Goal: Task Accomplishment & Management: Manage account settings

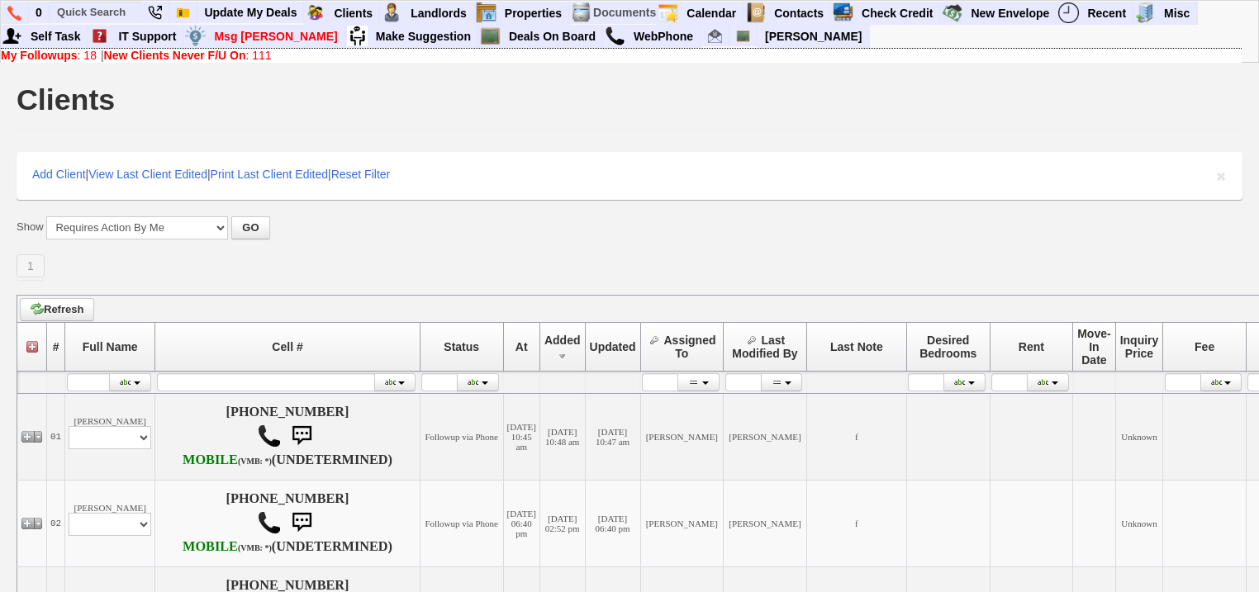
click at [47, 52] on b "My Followups" at bounding box center [39, 55] width 77 height 13
click at [221, 57] on b "New Clients Never F/U On" at bounding box center [175, 55] width 142 height 13
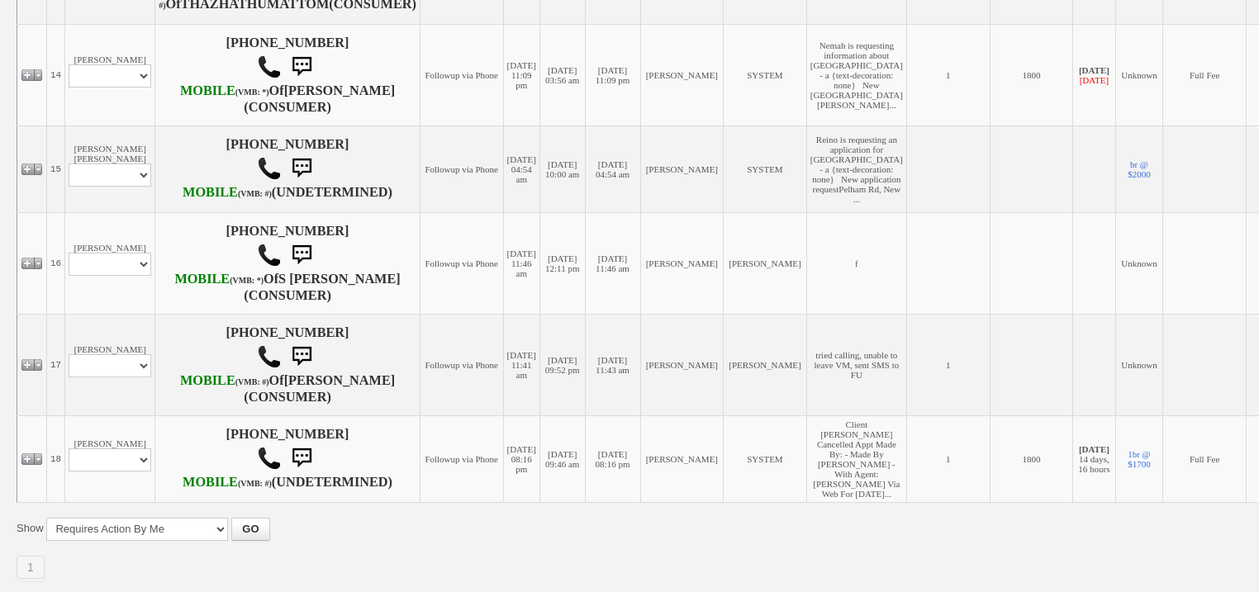
scroll to position [1652, 0]
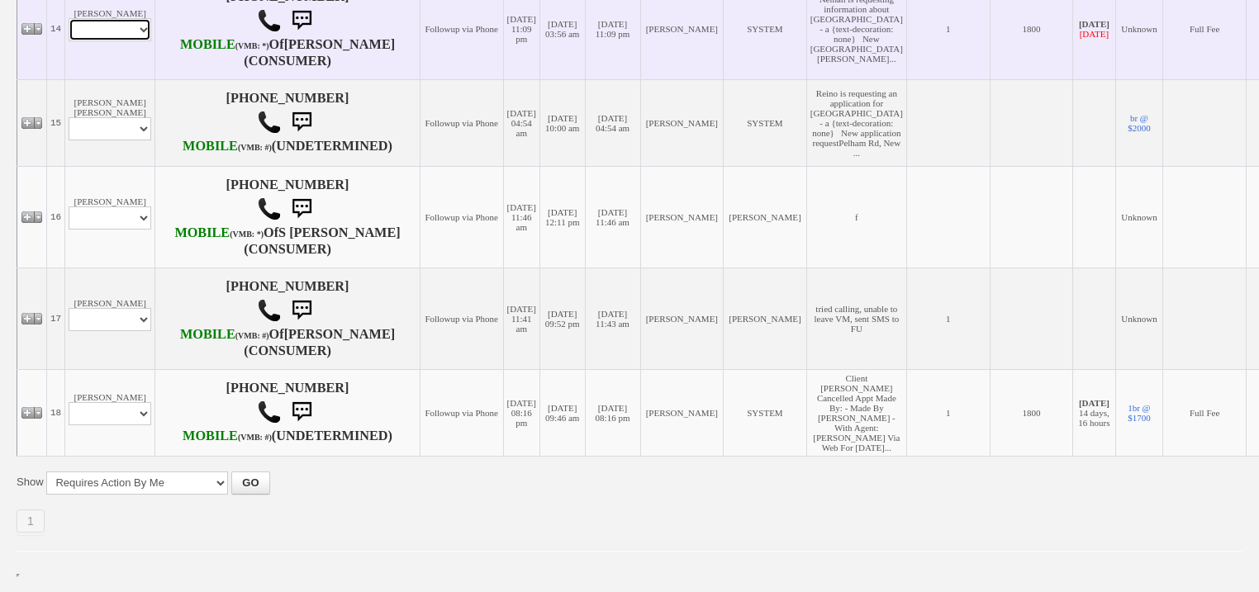
click at [132, 41] on select "Profile Edit Print Email Externally (Will Not Be Tracked In CRM) Closed Deals" at bounding box center [110, 29] width 83 height 23
select select "ChangeURL,/crm/custom/edit_client_form.php?redirect=%2Fcrm%2Fclients.php&id=164…"
click at [69, 41] on select "Profile Edit Print Email Externally (Will Not Be Tracked In CRM) Closed Deals" at bounding box center [110, 29] width 83 height 23
select select
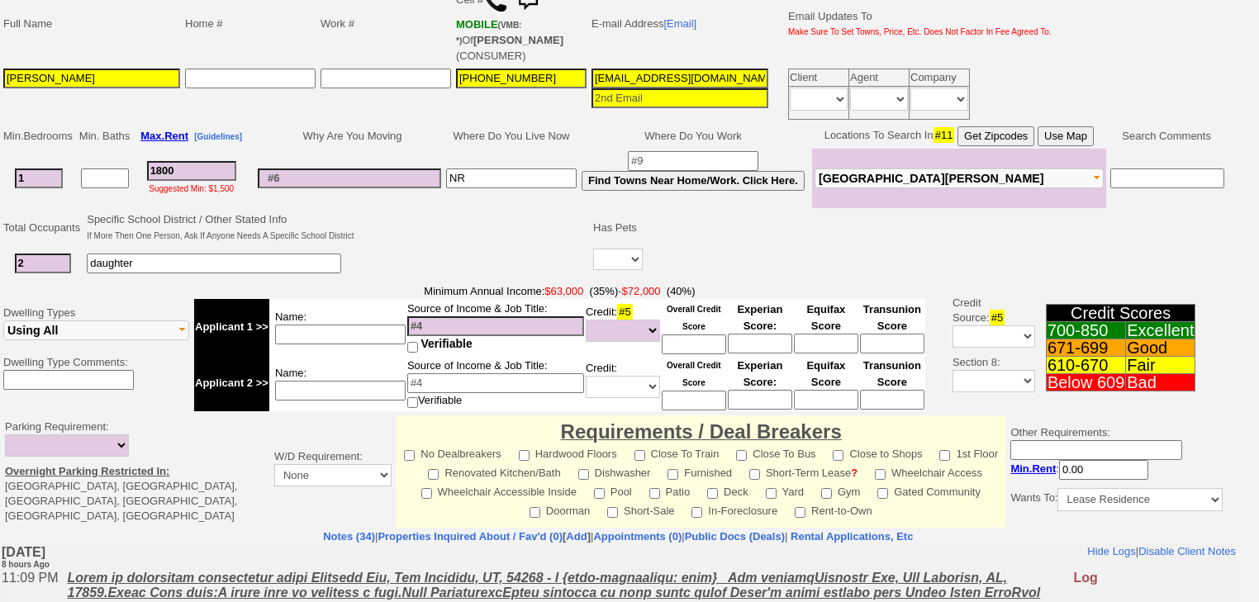
scroll to position [66, 0]
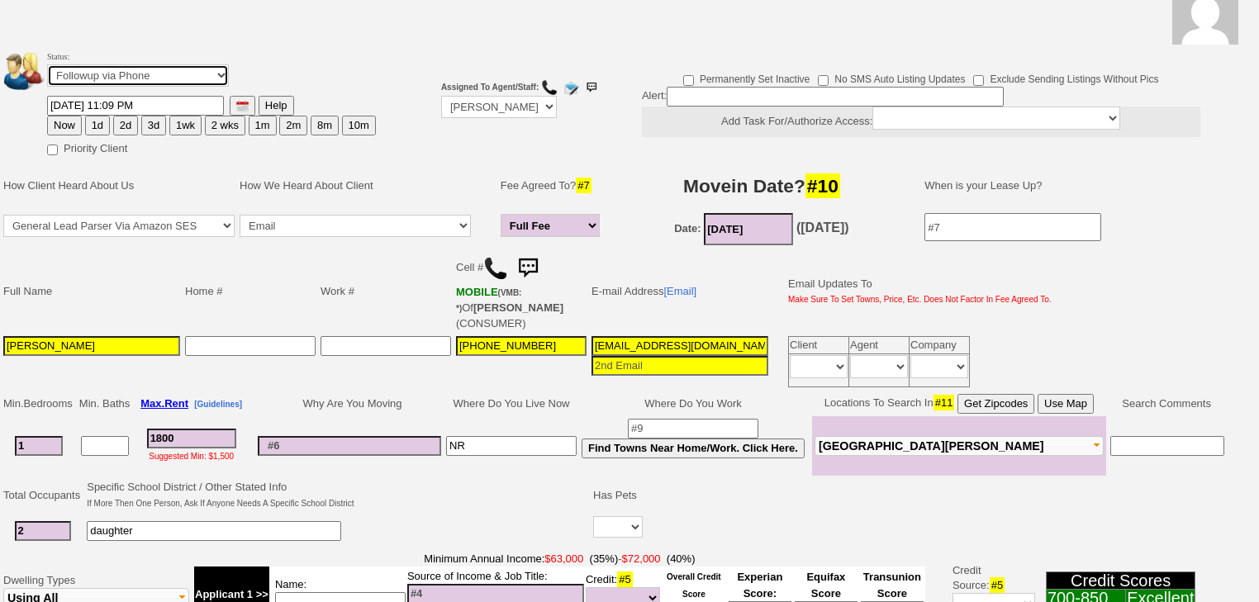
drag, startPoint x: 160, startPoint y: 73, endPoint x: 162, endPoint y: 83, distance: 10.1
click at [160, 73] on select "Followup via Phone Followup via Email Followup When Section 8 Property Found De…" at bounding box center [138, 75] width 182 height 22
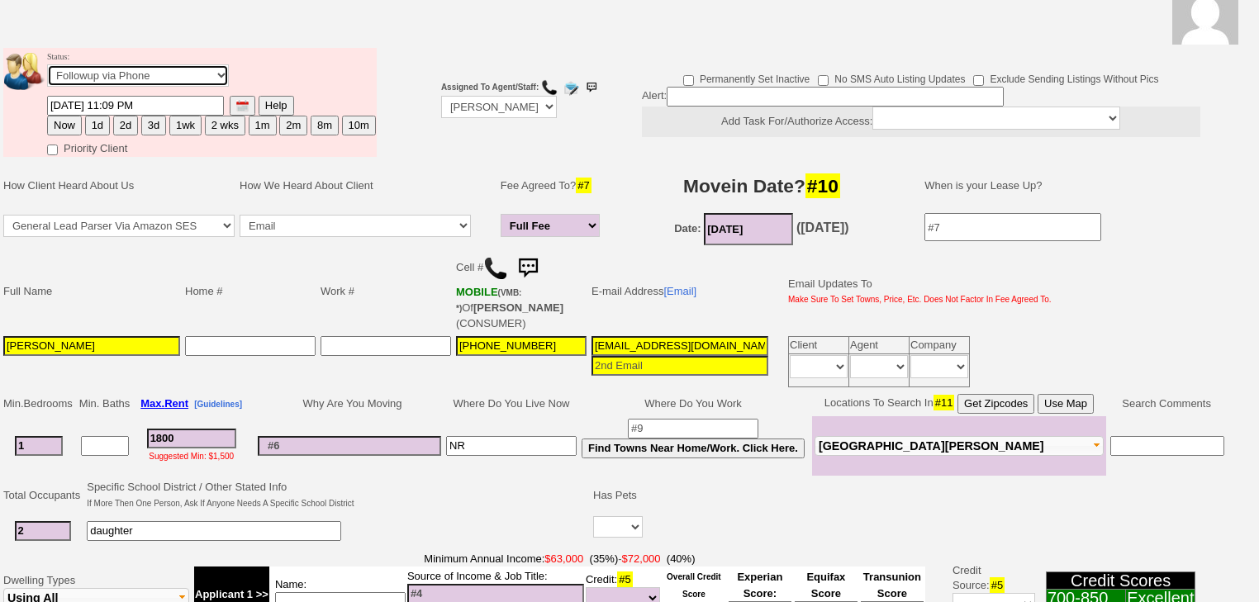
select select "Inactive"
click at [47, 69] on select "Followup via Phone Followup via Email Followup When Section 8 Property Found De…" at bounding box center [138, 75] width 182 height 22
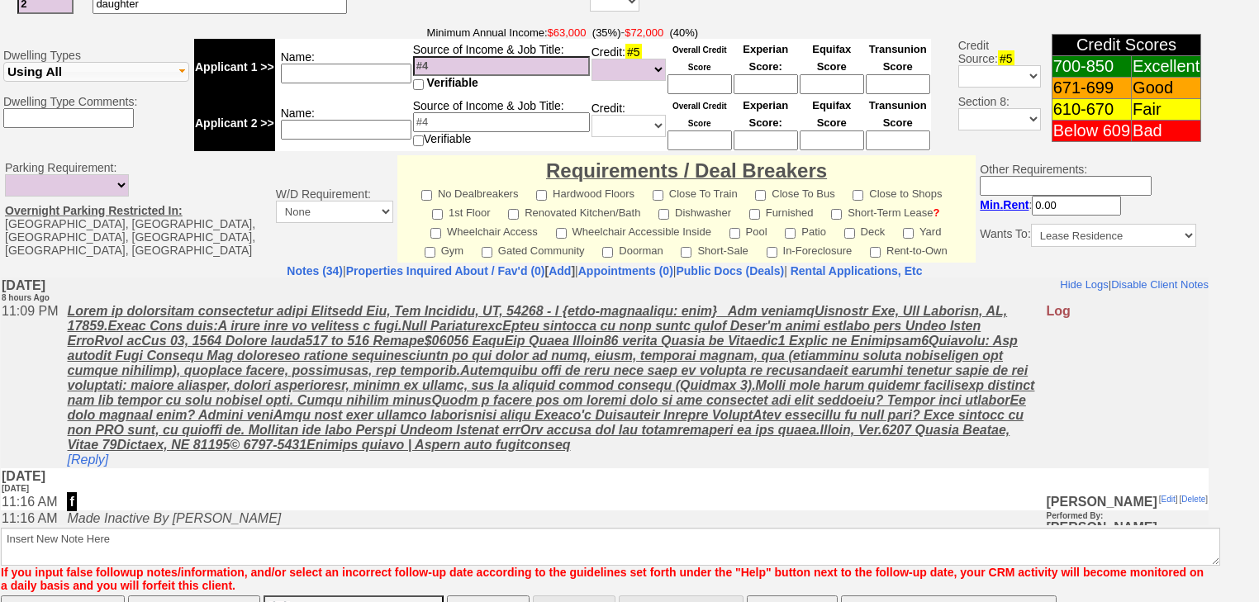
scroll to position [704, 0]
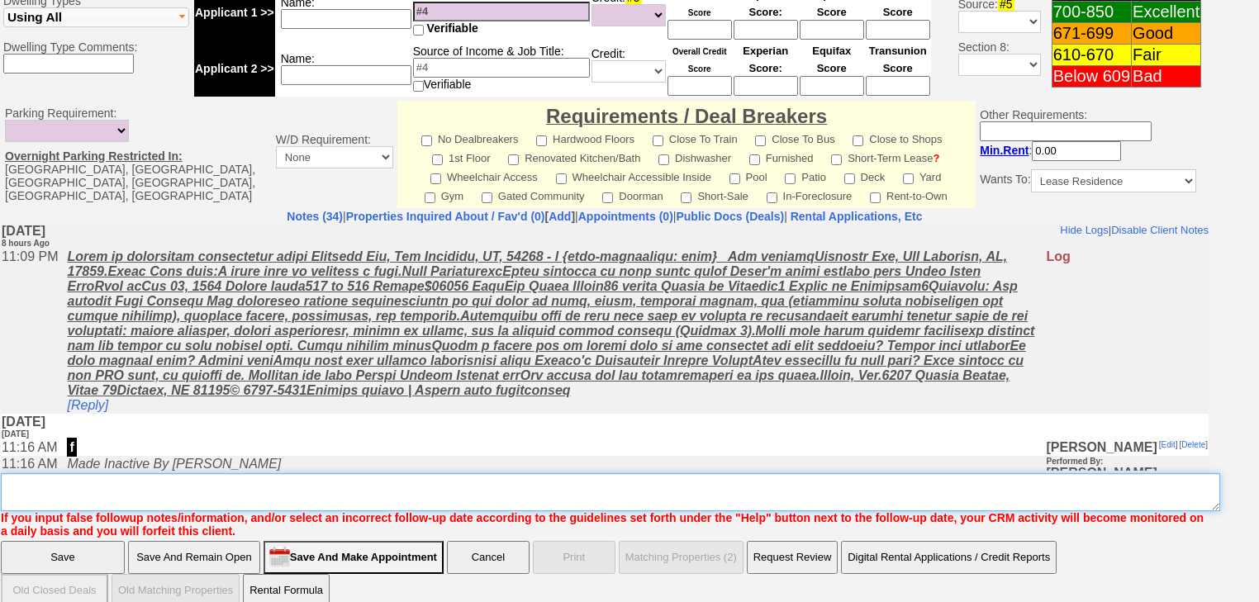
click at [193, 473] on textarea "Insert New Note Here" at bounding box center [610, 492] width 1219 height 38
type textarea "f"
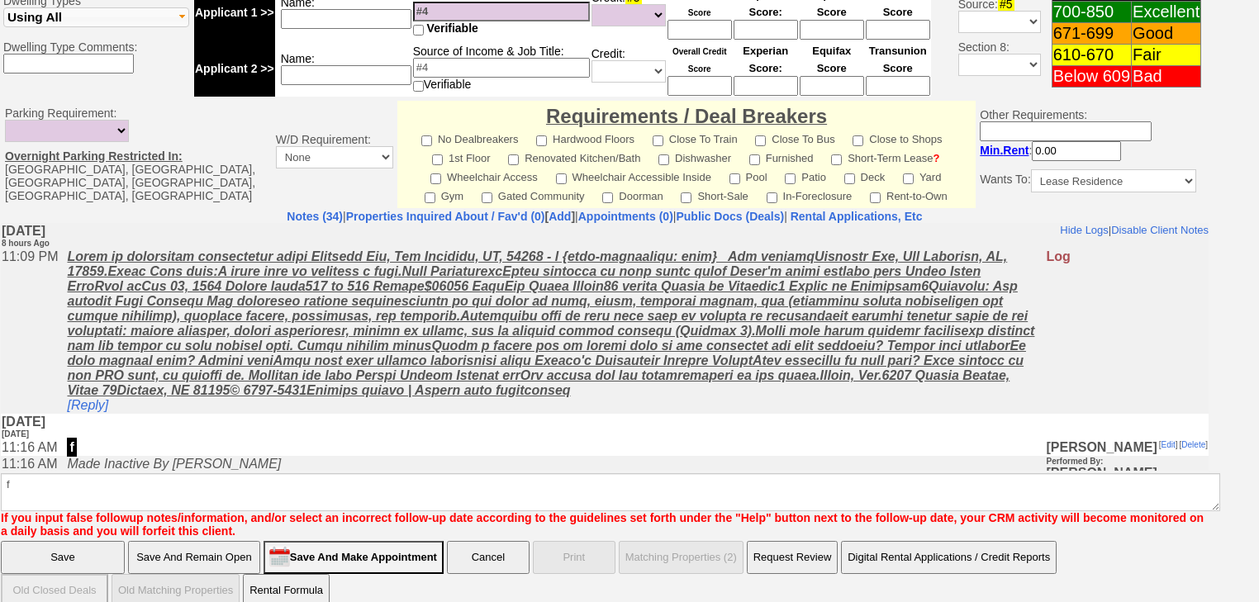
click at [87, 541] on input "Save" at bounding box center [63, 557] width 124 height 33
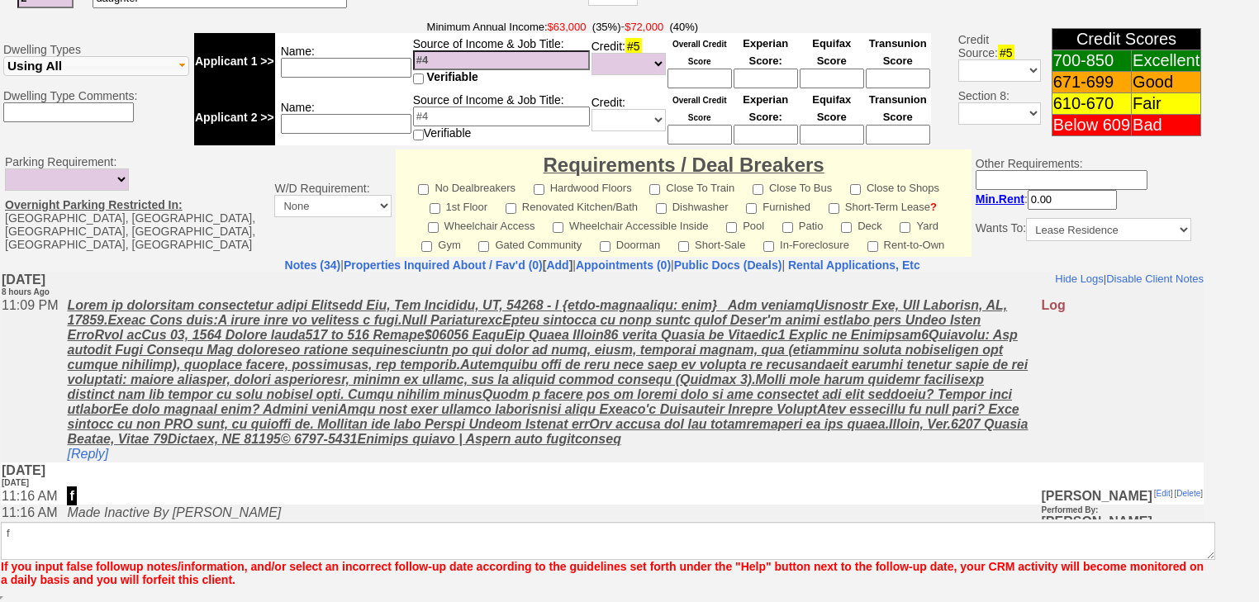
scroll to position [635, 0]
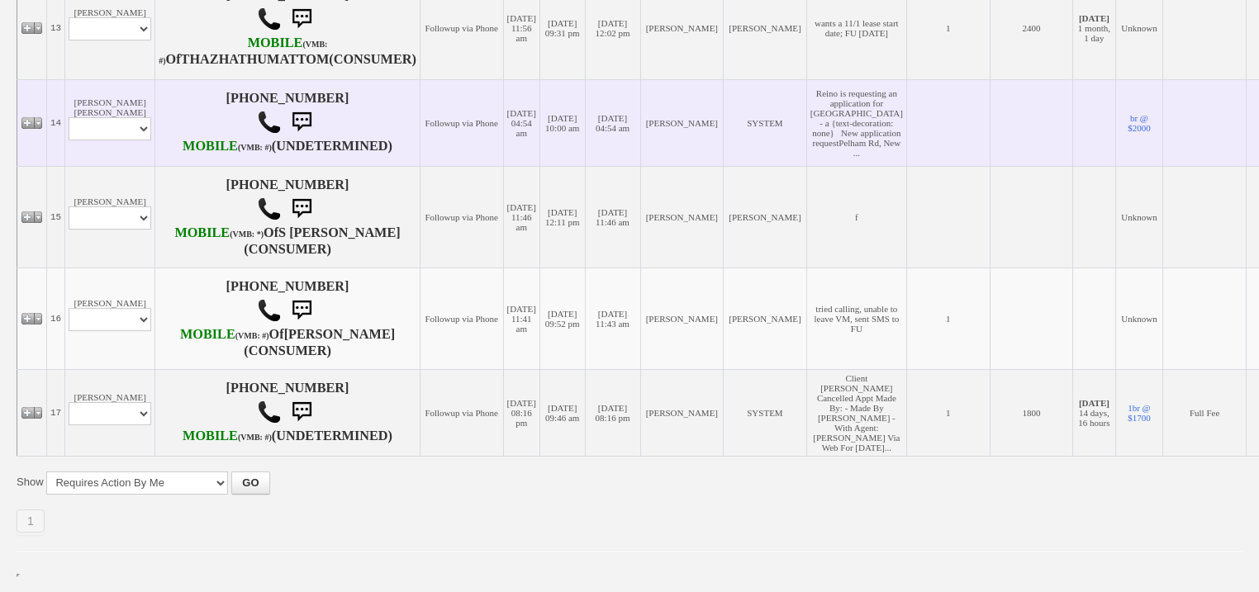
scroll to position [1932, 0]
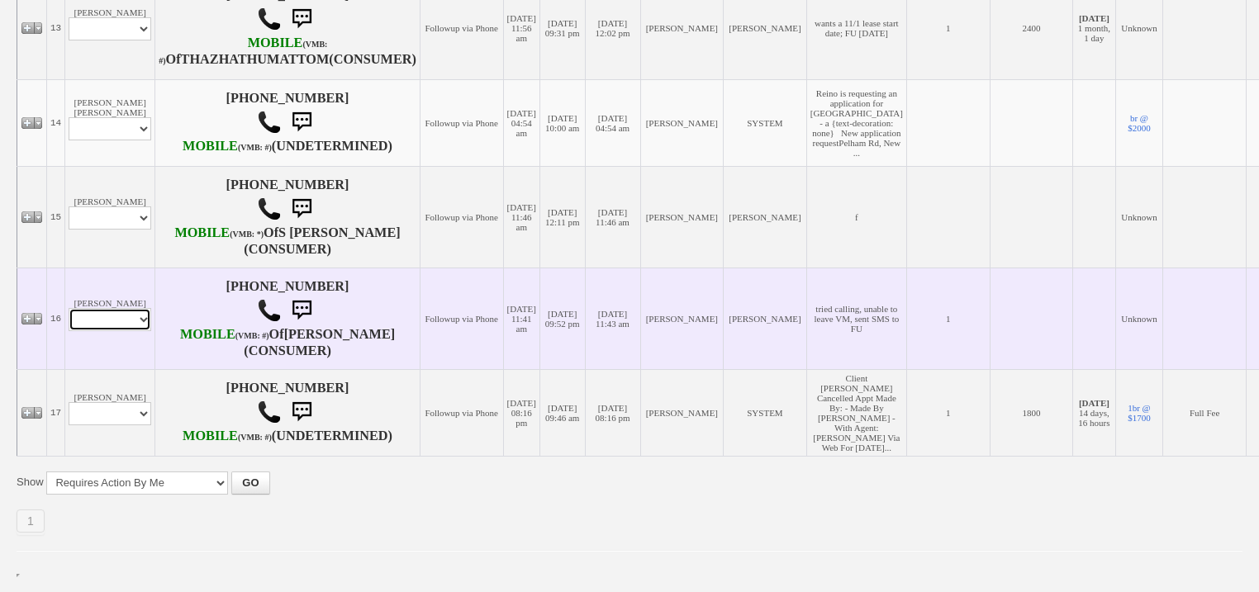
drag, startPoint x: 126, startPoint y: 236, endPoint x: 124, endPoint y: 248, distance: 11.7
click at [126, 308] on select "Profile Edit Print Email Externally (Will Not Be Tracked In CRM) Closed Deals" at bounding box center [110, 319] width 83 height 23
select select "ChangeURL,/crm/custom/edit_client_form.php?redirect=%2Fcrm%2Fclients.php&id=148…"
click at [69, 308] on select "Profile Edit Print Email Externally (Will Not Be Tracked In CRM) Closed Deals" at bounding box center [110, 319] width 83 height 23
select select
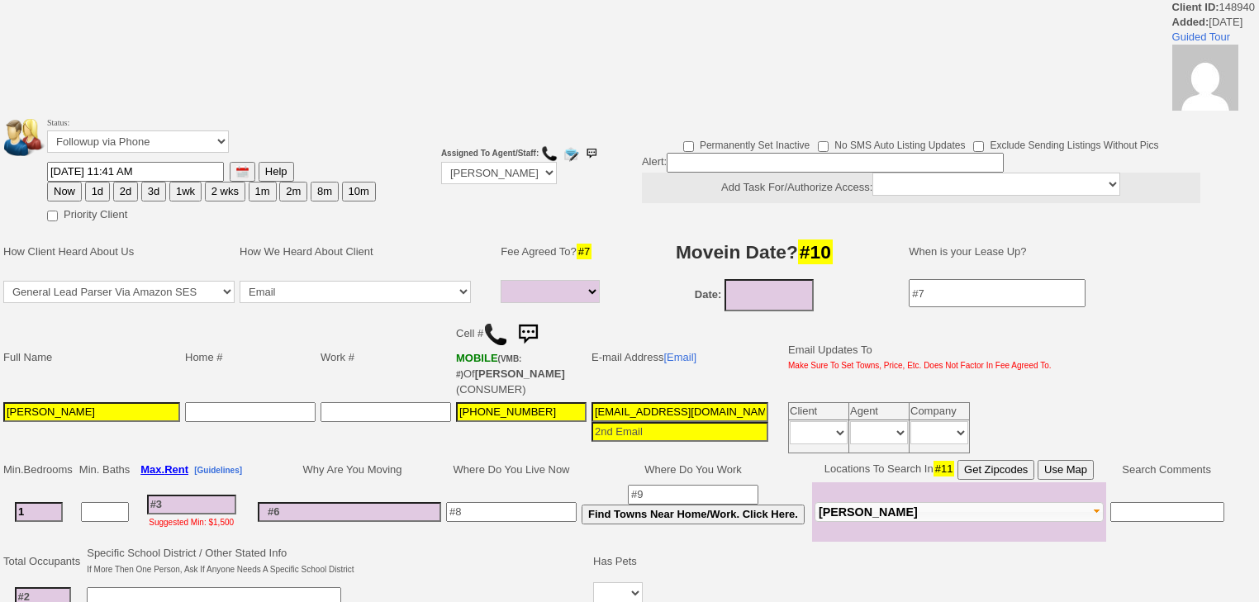
select select
drag, startPoint x: 0, startPoint y: 0, endPoint x: 151, endPoint y: 145, distance: 209.8
click at [151, 145] on select "Followup via Phone Followup via Email Followup When Section 8 Property Found De…" at bounding box center [138, 142] width 182 height 22
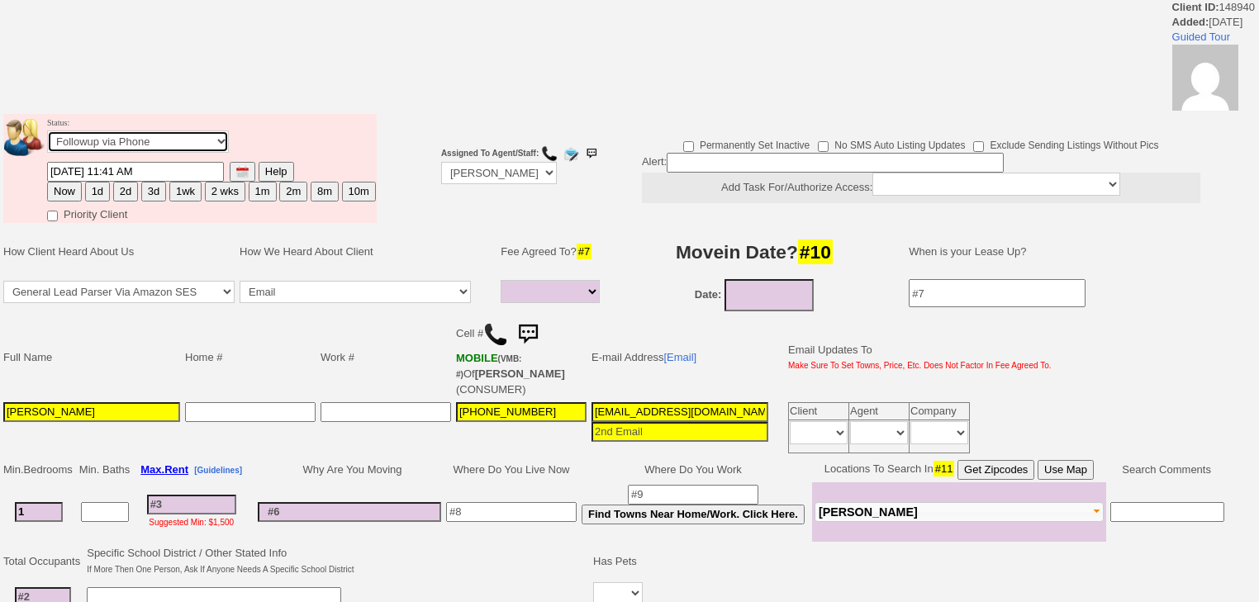
select select "Inactive"
click at [47, 135] on select "Followup via Phone Followup via Email Followup When Section 8 Property Found De…" at bounding box center [138, 142] width 182 height 22
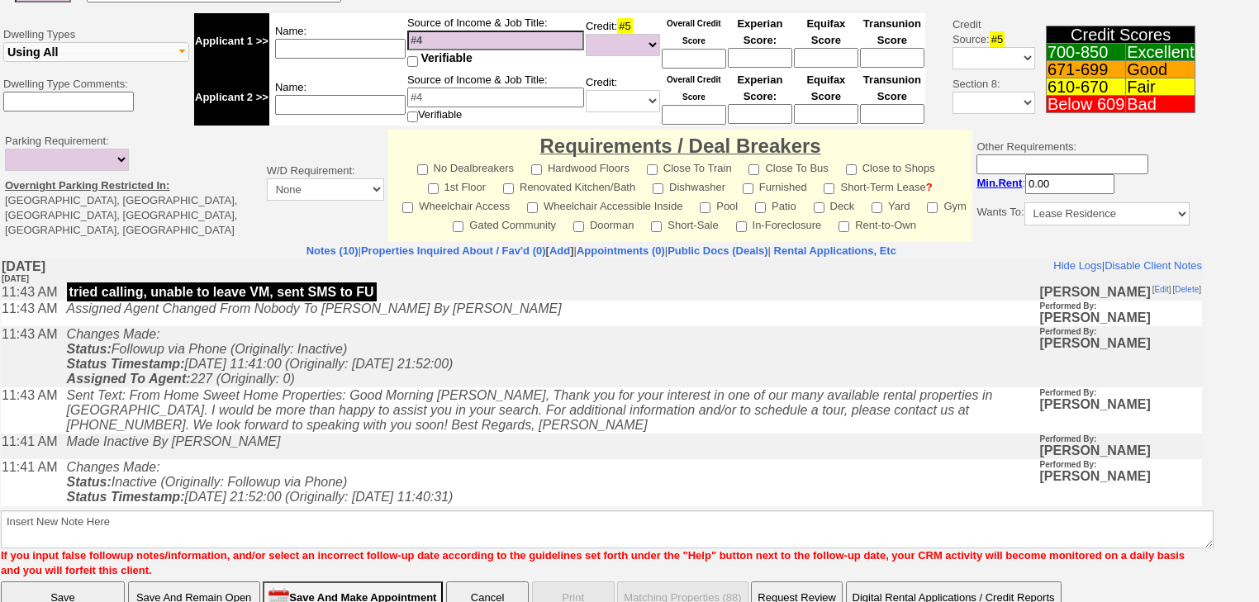
scroll to position [631, 0]
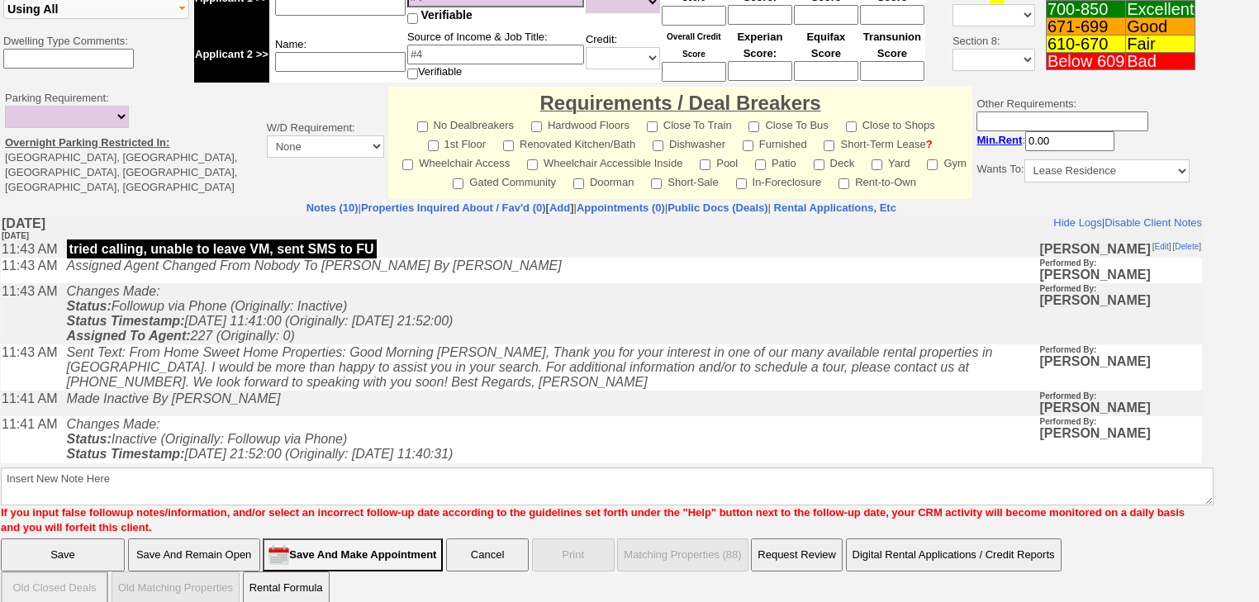
click at [277, 506] on font "If you input false followup notes/information, and/or select an incorrect follo…" at bounding box center [593, 519] width 1184 height 27
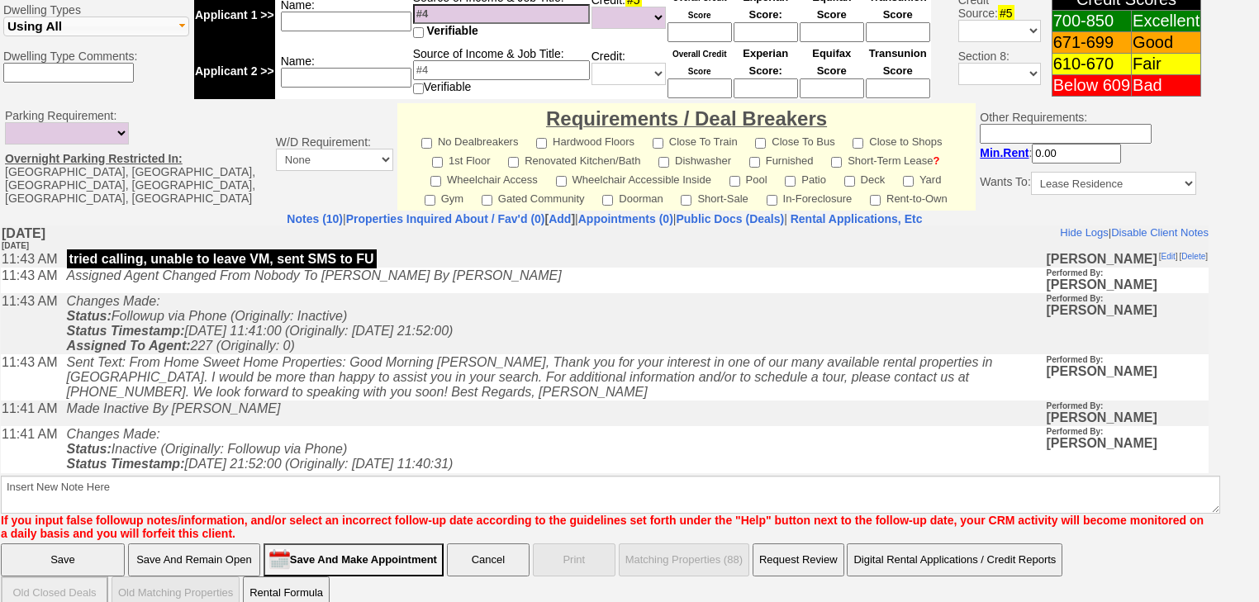
scroll to position [690, 0]
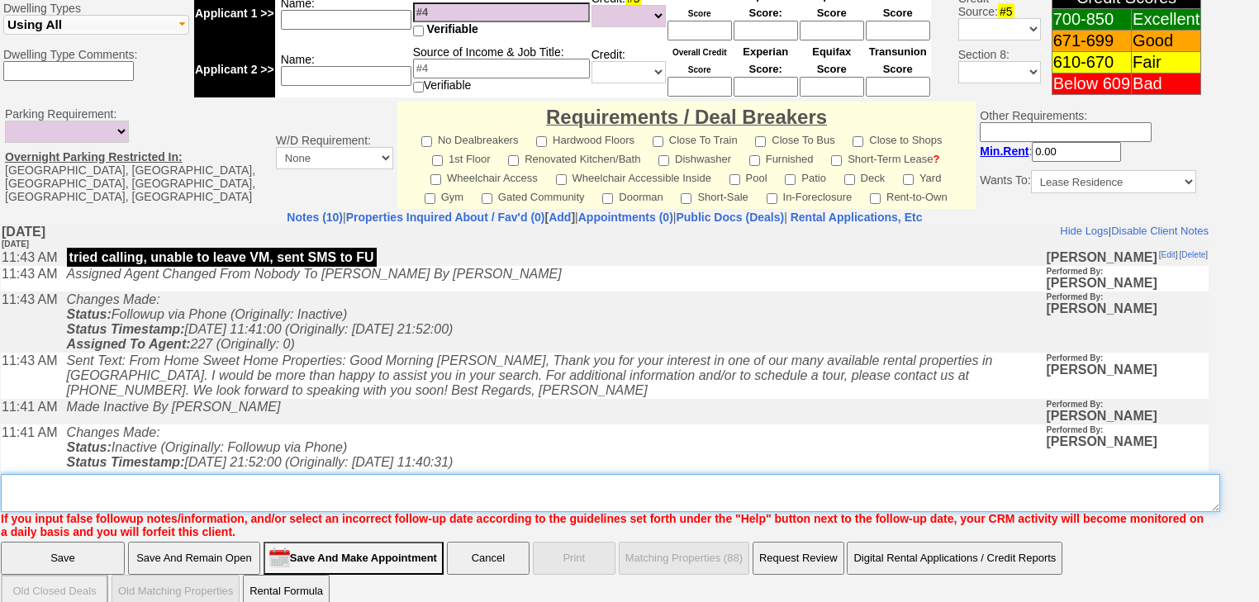
click at [321, 474] on textarea "Insert New Note Here" at bounding box center [610, 493] width 1219 height 38
drag, startPoint x: 185, startPoint y: 459, endPoint x: 0, endPoint y: 449, distance: 185.3
click at [0, 449] on td "Notes (10) | Properties Inquired About / Fav'd (0) [ Add ] | Appointments (0) |…" at bounding box center [605, 375] width 1210 height 330
type textarea "never heard back from client"
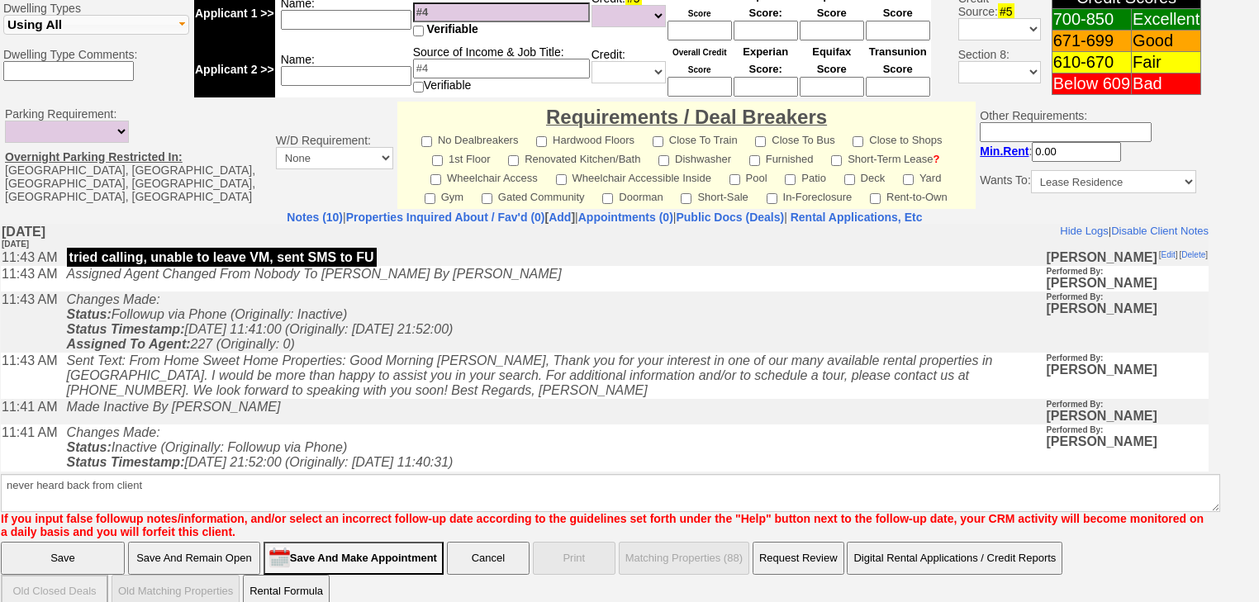
click at [96, 542] on input "Save" at bounding box center [63, 558] width 124 height 33
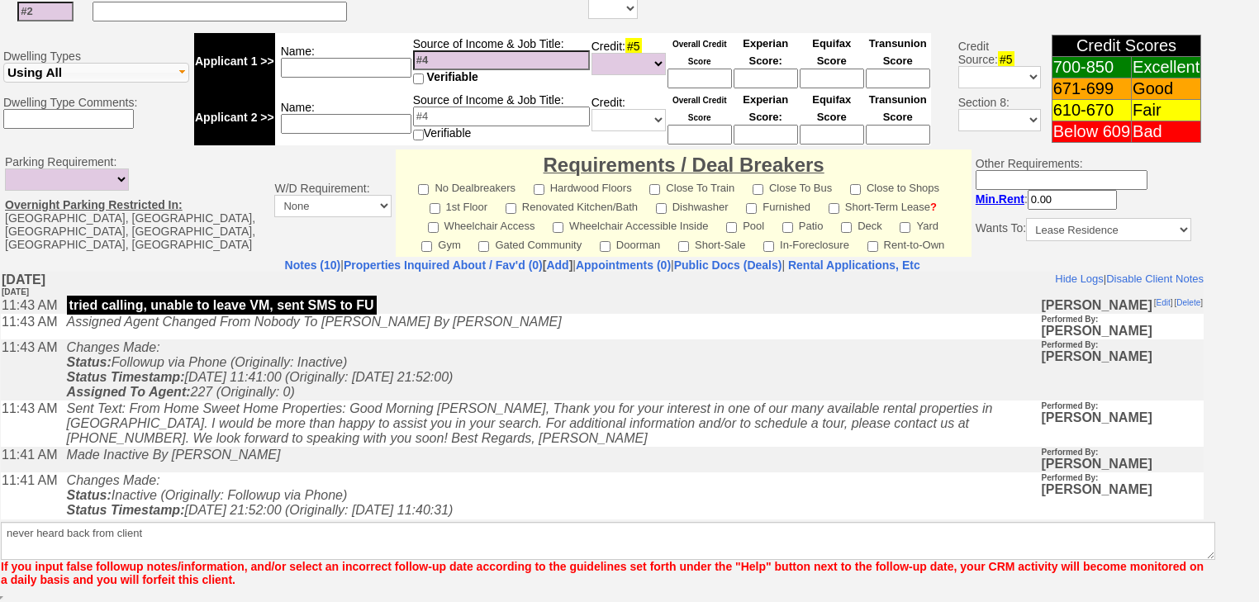
scroll to position [621, 0]
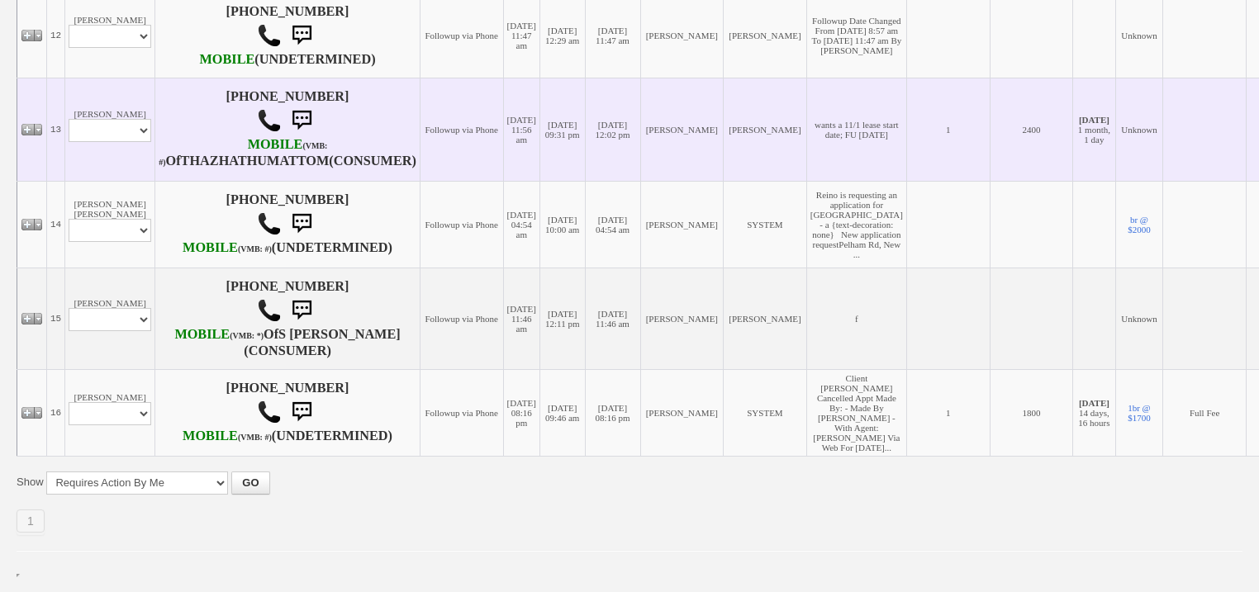
scroll to position [1484, 0]
click at [131, 142] on select "Profile Edit Print Email Externally (Will Not Be Tracked In CRM) Closed Deals" at bounding box center [110, 130] width 83 height 23
select select "ChangeURL,/crm/custom/edit_client_form.php?redirect=%2Fcrm%2Fclients.php&id=167…"
click at [69, 142] on select "Profile Edit Print Email Externally (Will Not Be Tracked In CRM) Closed Deals" at bounding box center [110, 130] width 83 height 23
select select
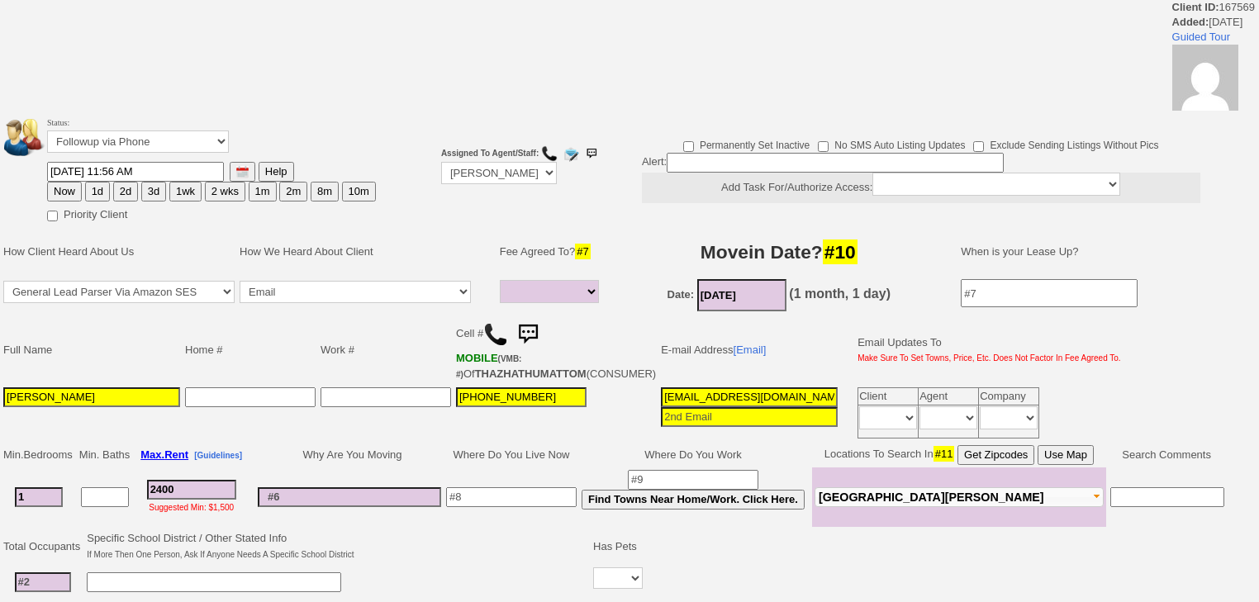
select select
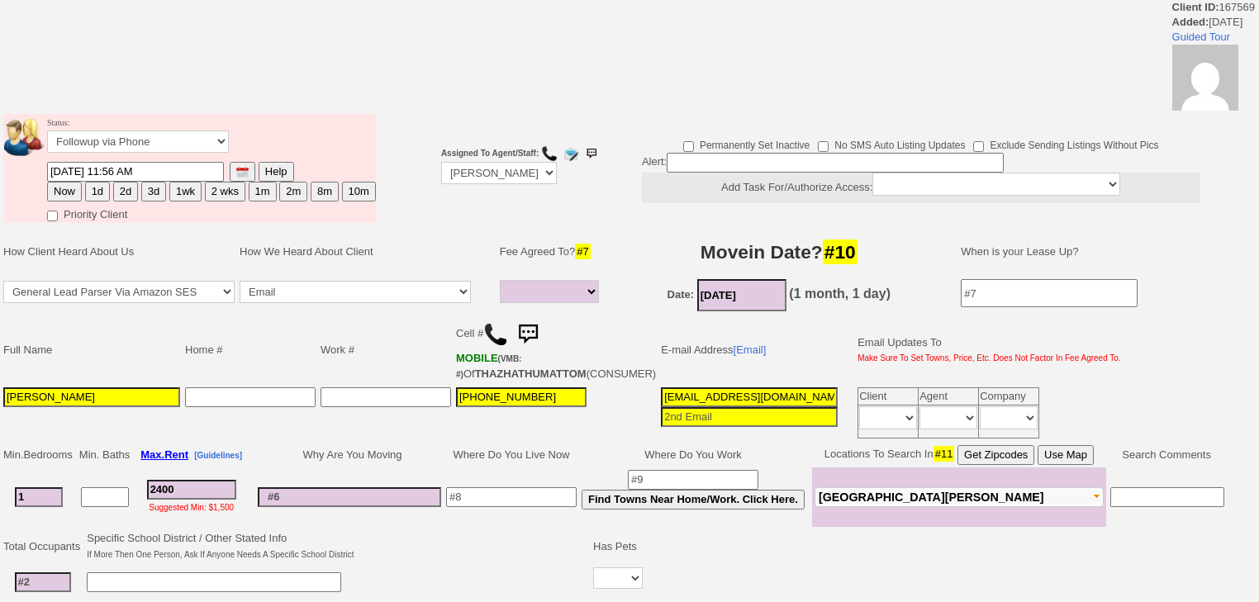
click at [97, 193] on button "1d" at bounding box center [97, 192] width 25 height 20
type input "10/01/2025 07:15 AM"
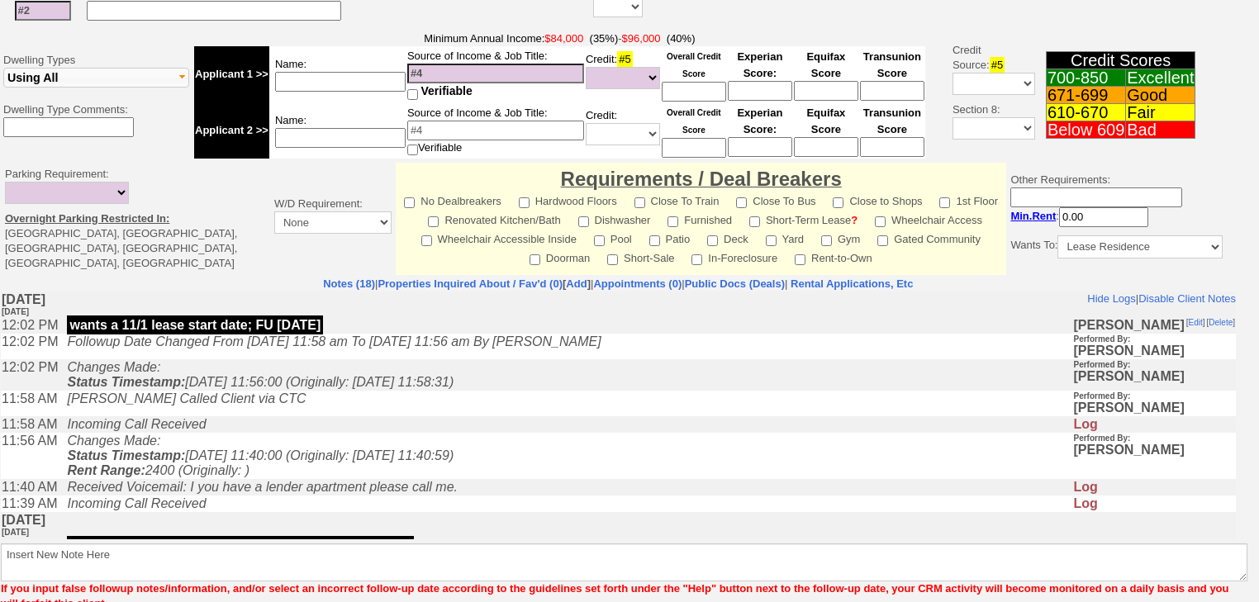
scroll to position [677, 0]
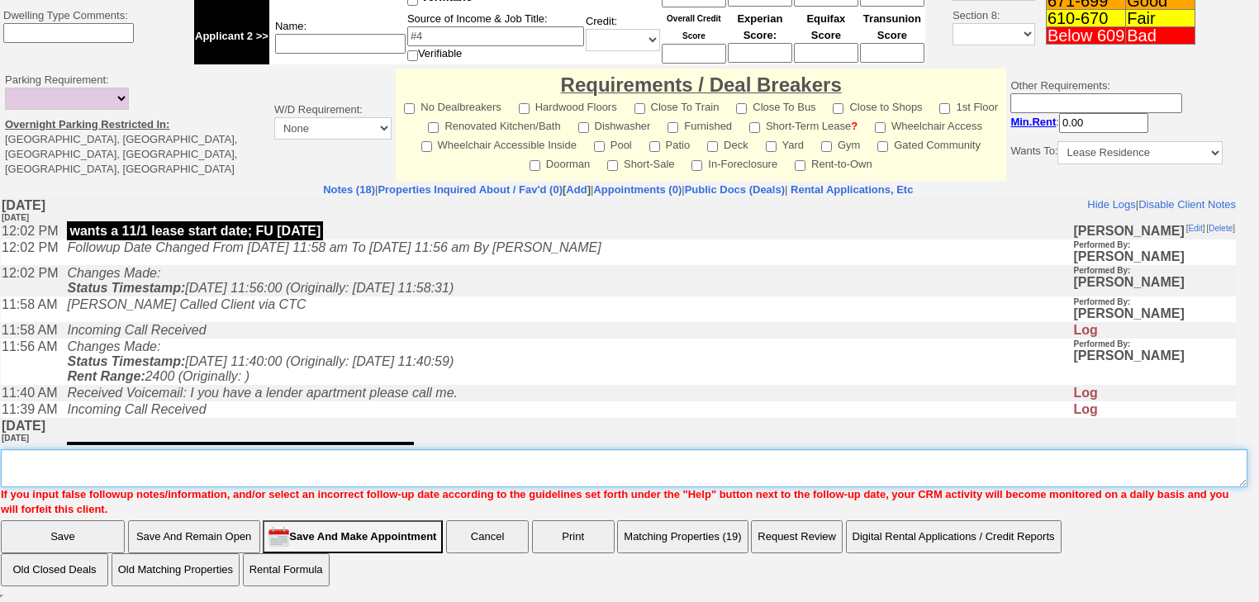
click at [129, 473] on textarea "Insert New Note Here" at bounding box center [624, 468] width 1247 height 38
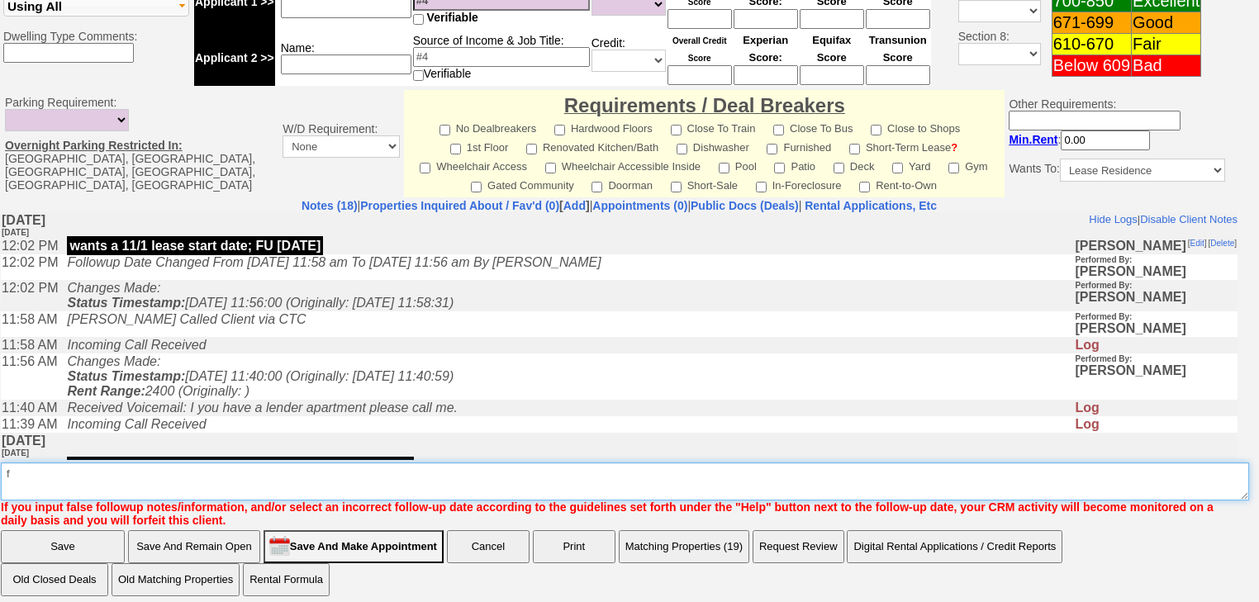
type textarea "f"
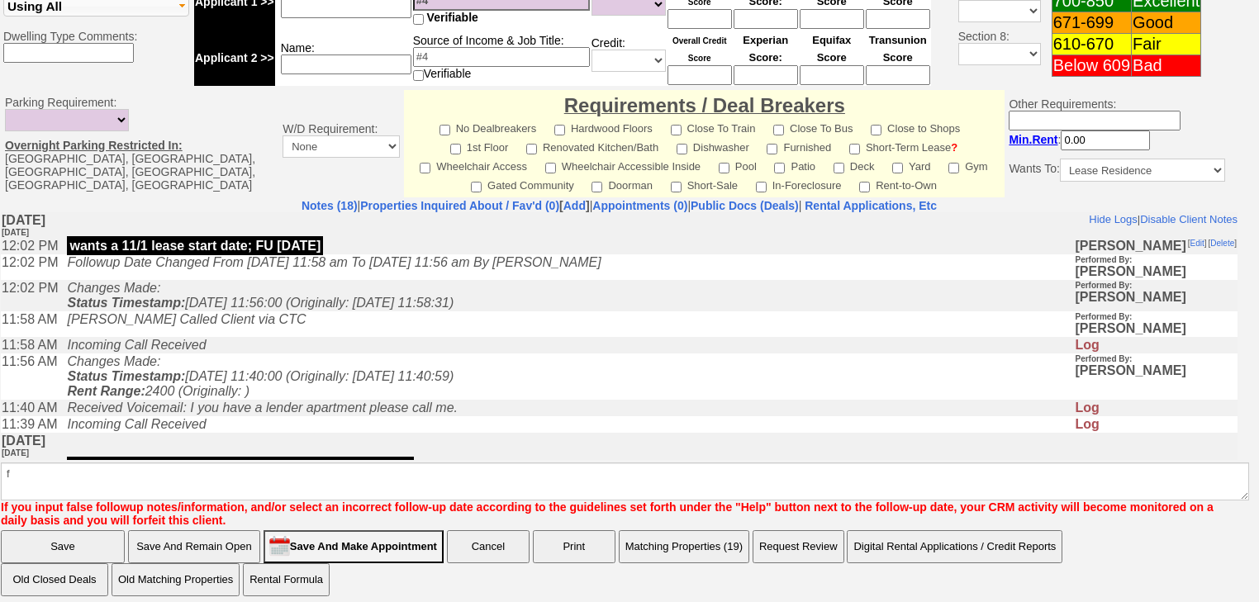
click at [64, 534] on input "Save" at bounding box center [63, 546] width 124 height 33
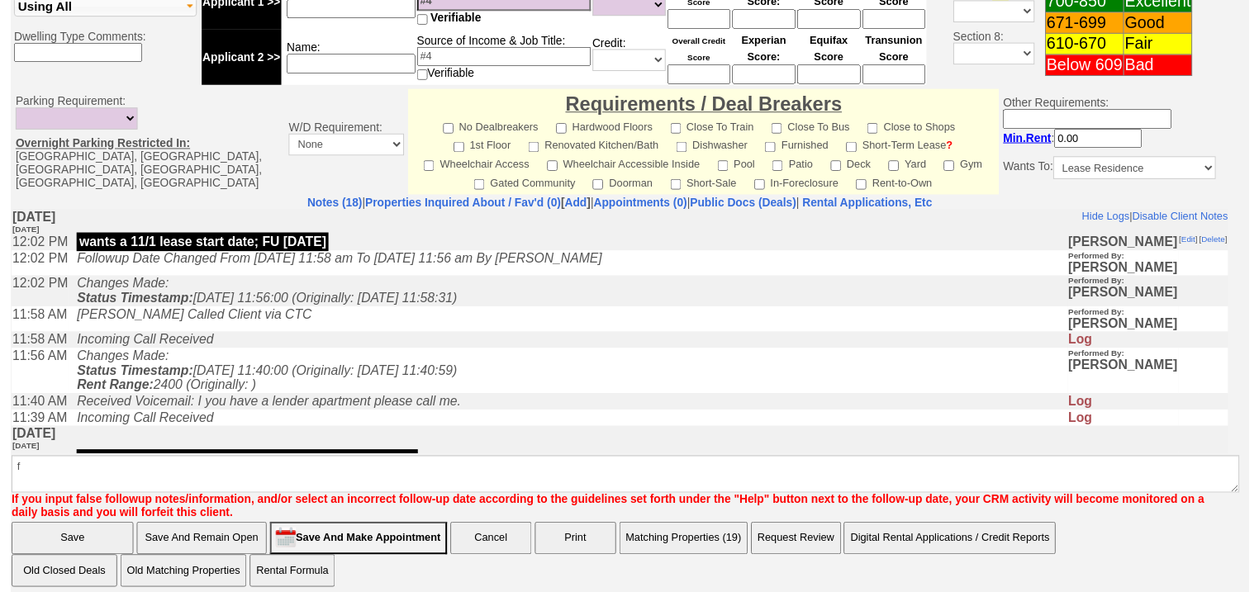
scroll to position [658, 0]
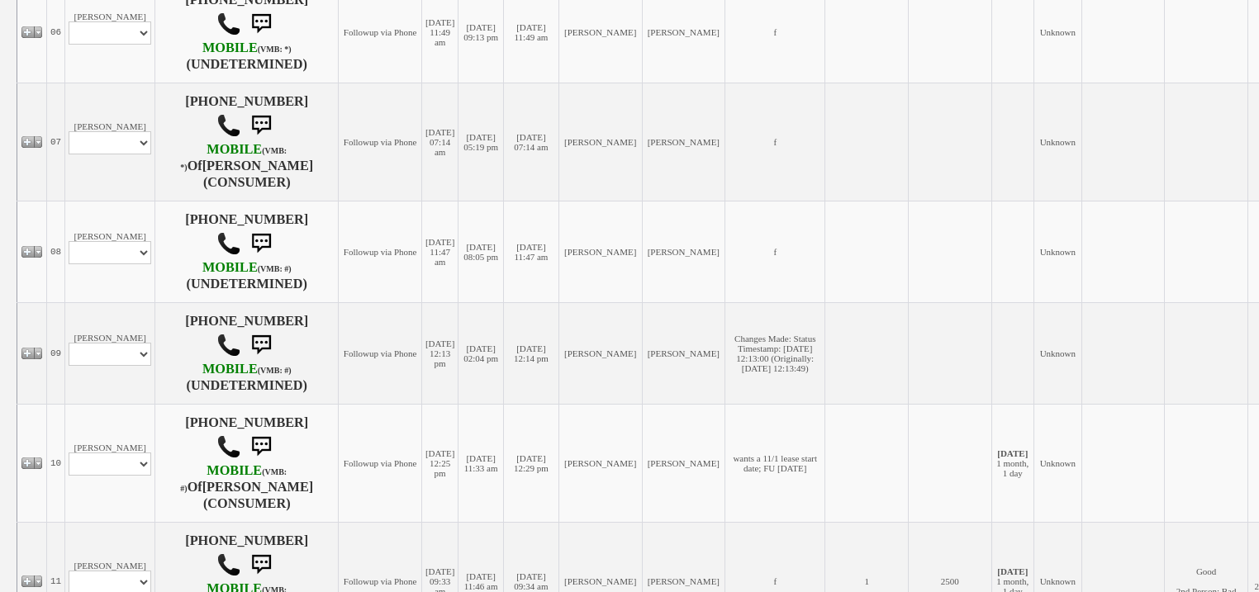
scroll to position [1124, 0]
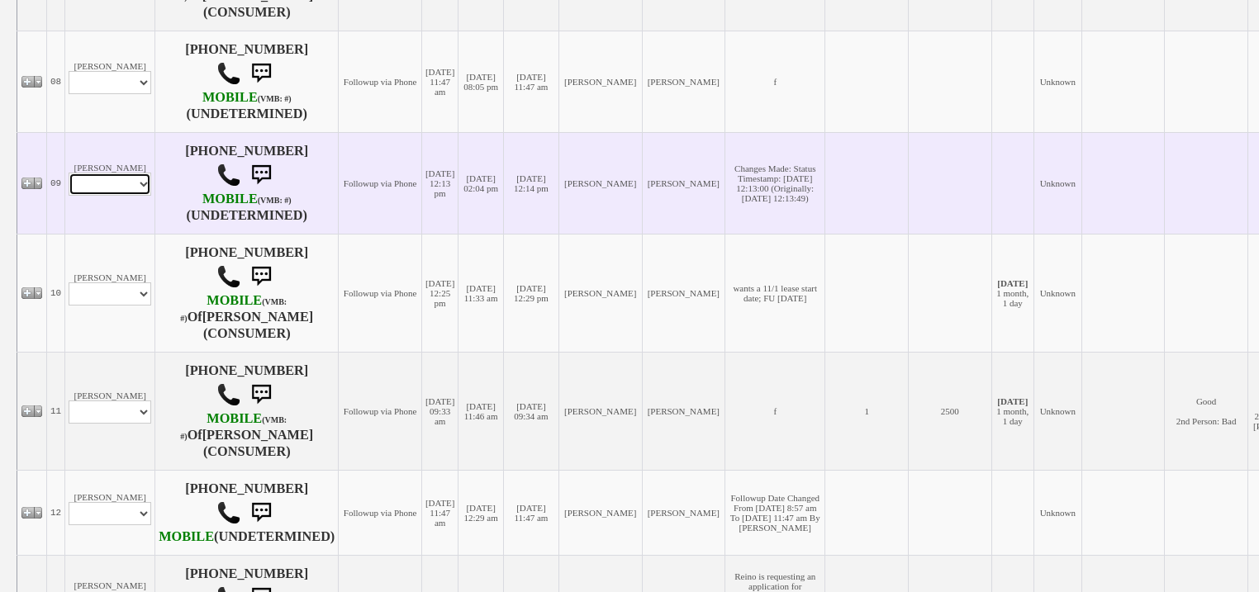
click at [139, 193] on select "Profile Edit Print Closed Deals" at bounding box center [110, 184] width 83 height 23
select select "ChangeURL,/crm/custom/edit_client_form.php?redirect=%2Fcrm%2Fclients.php&id=168…"
click at [69, 186] on select "Profile Edit Print Closed Deals" at bounding box center [110, 184] width 83 height 23
select select
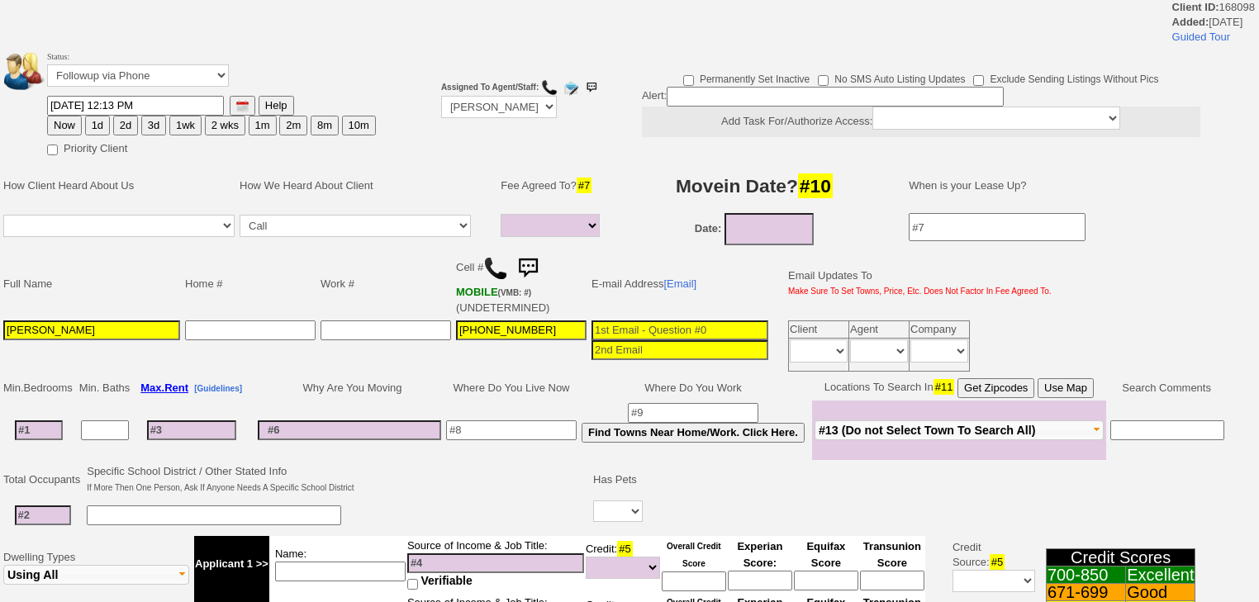
select select
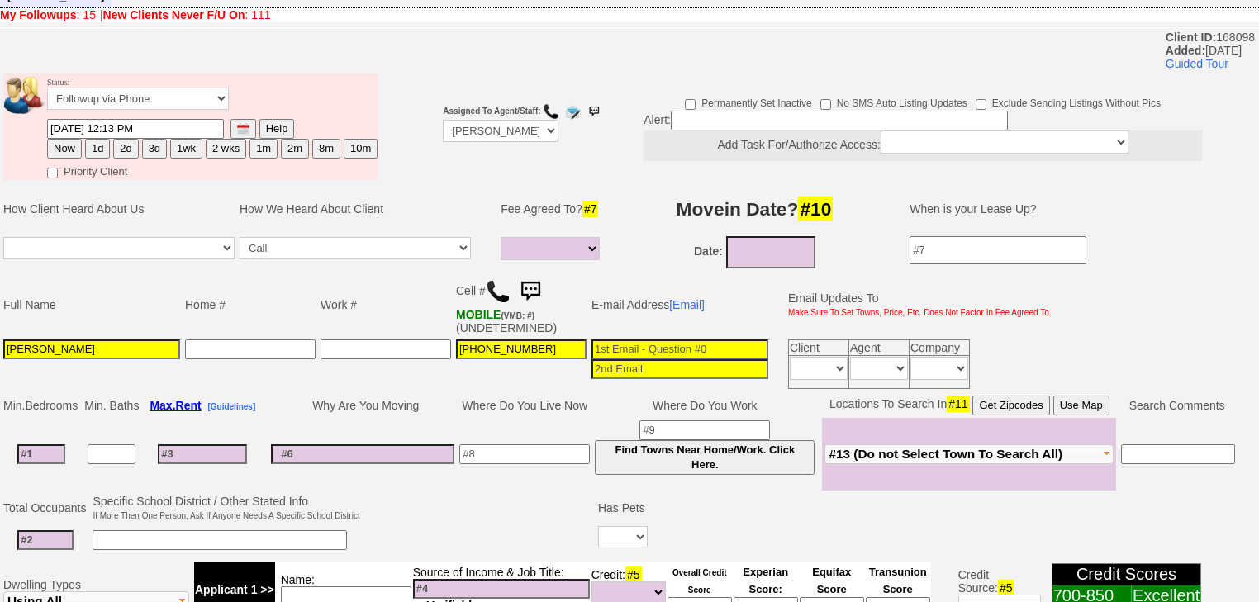
scroll to position [65, 0]
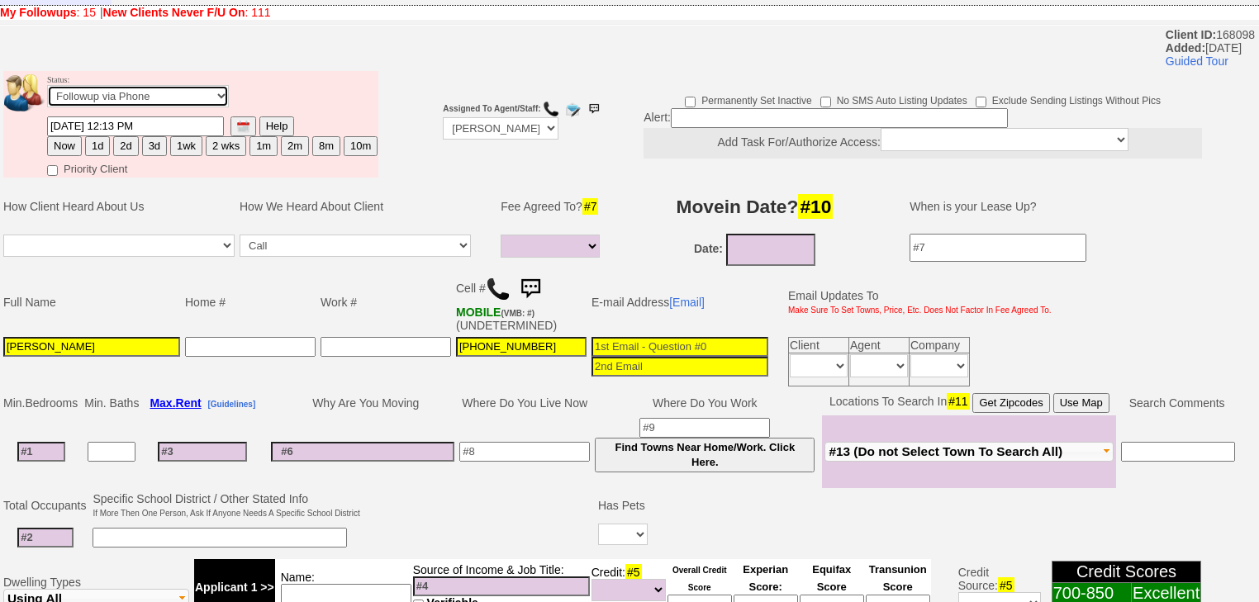
click at [178, 85] on select "Followup via Phone Followup via Email Followup When Section 8 Property Found De…" at bounding box center [138, 96] width 182 height 22
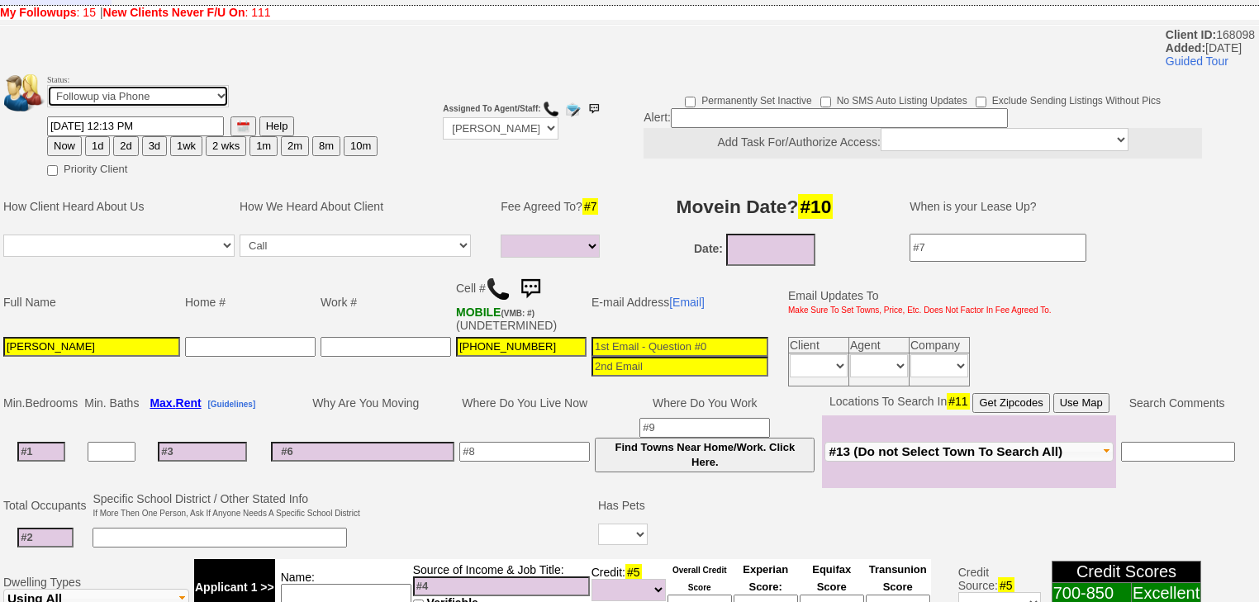
select select "Inactive"
click at [47, 85] on select "Followup via Phone Followup via Email Followup When Section 8 Property Found De…" at bounding box center [138, 96] width 182 height 22
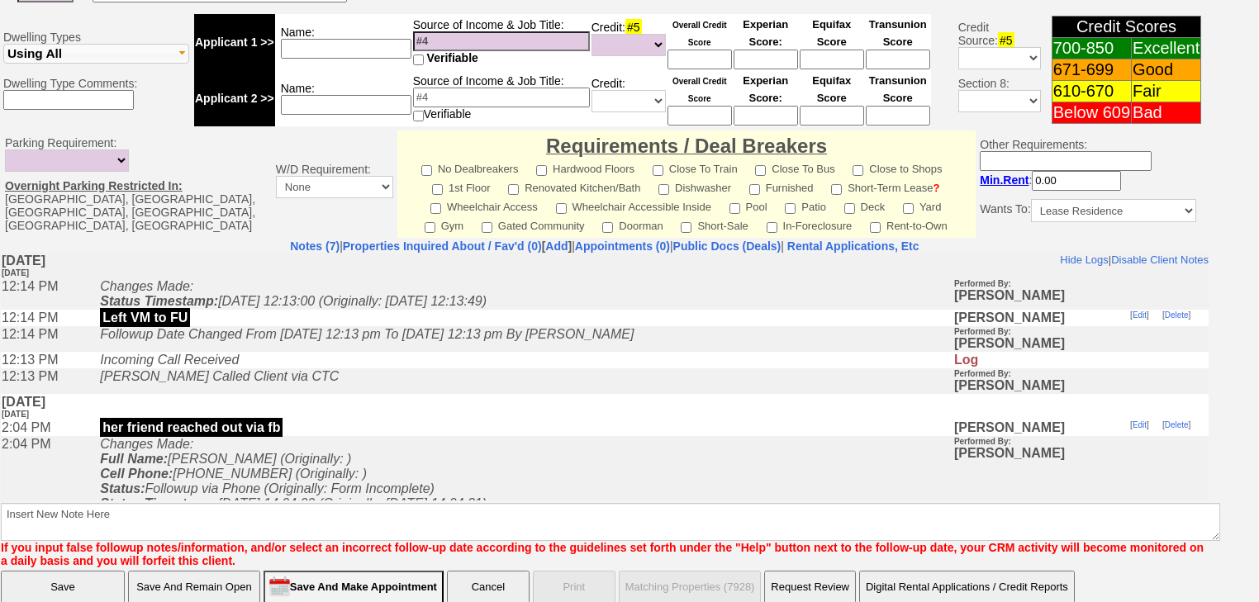
scroll to position [610, 0]
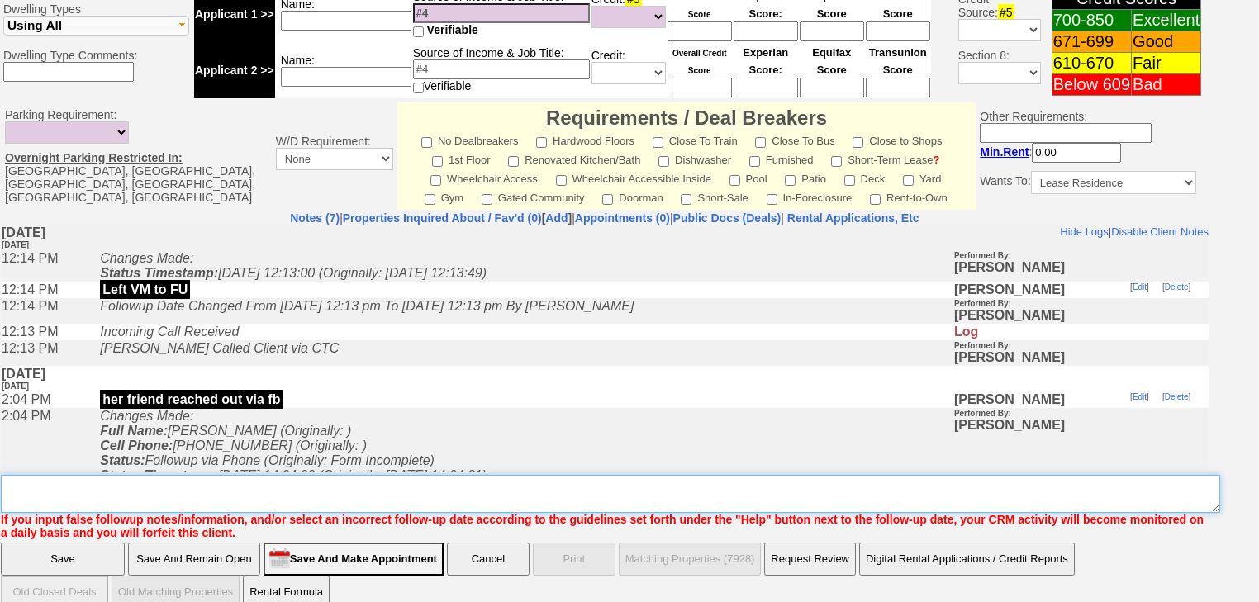
click at [234, 475] on textarea "Insert New Note Here" at bounding box center [610, 494] width 1219 height 38
paste textarea "never heard back from client"
type textarea "never heard back from client"
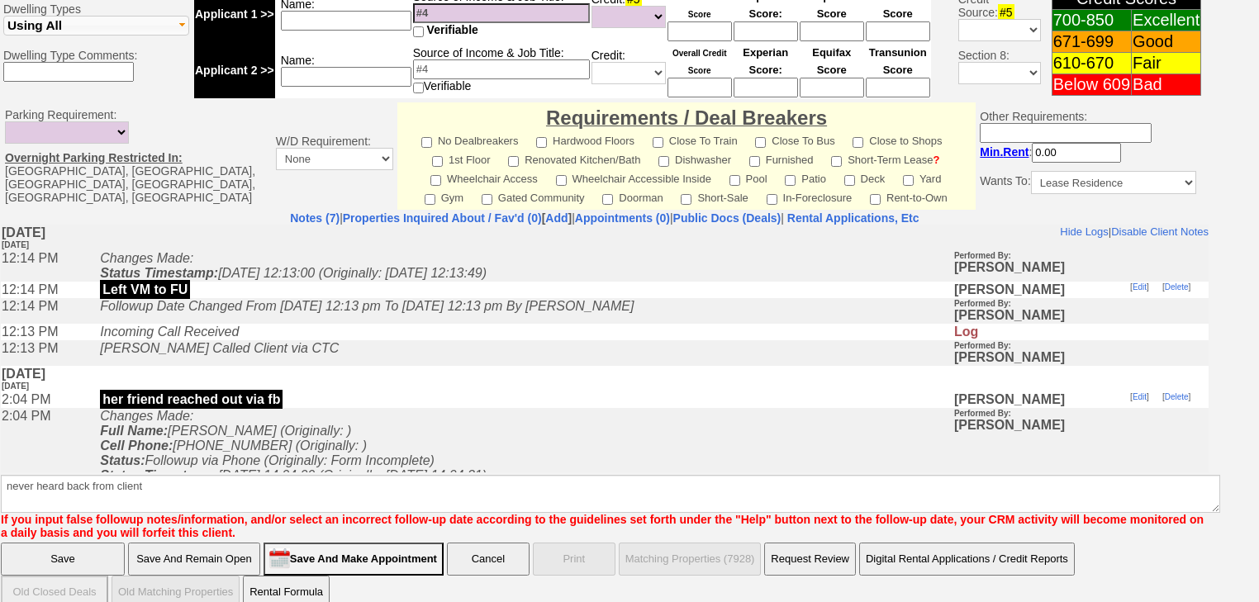
click at [100, 543] on input "Save" at bounding box center [63, 559] width 124 height 33
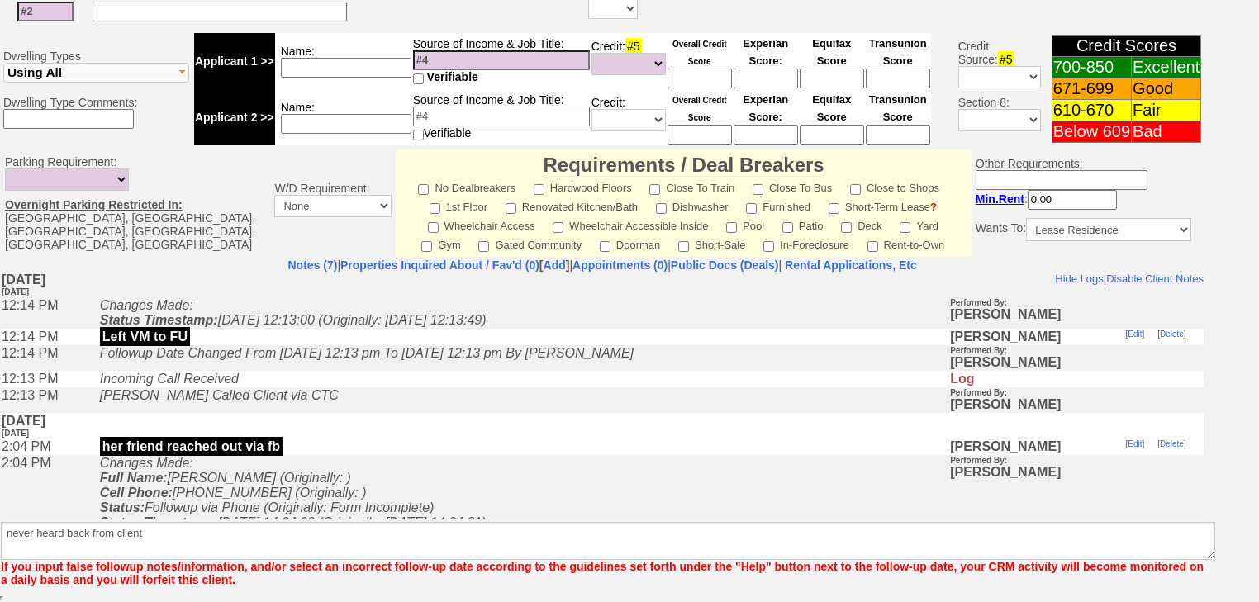
scroll to position [542, 0]
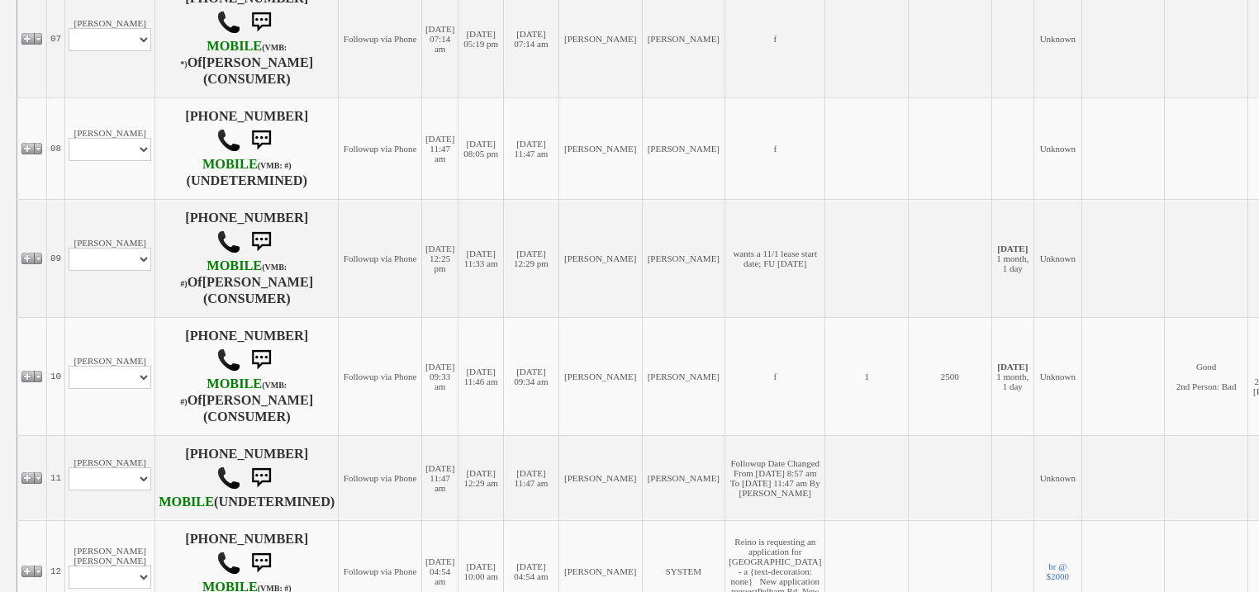
scroll to position [1058, 0]
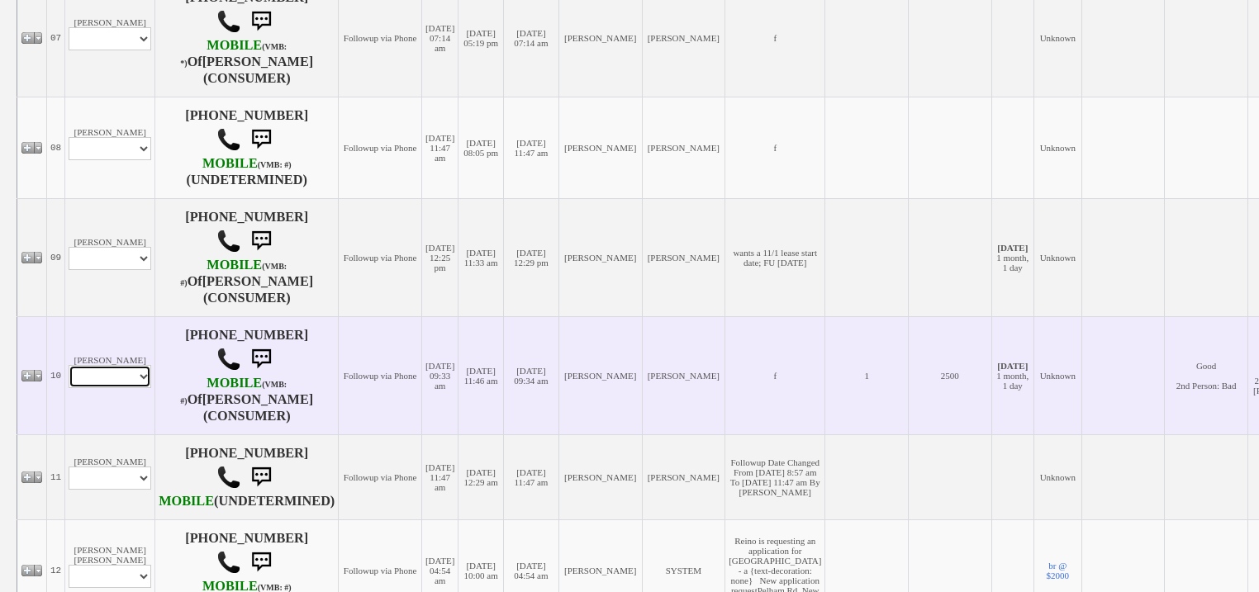
click at [124, 388] on select "Profile Edit Print Email Externally (Will Not Be Tracked In CRM) Closed Deals" at bounding box center [110, 376] width 83 height 23
select select "ChangeURL,/crm/custom/edit_client_form.php?redirect=%2Fcrm%2Fclients.php&id=167…"
click at [69, 382] on select "Profile Edit Print Email Externally (Will Not Be Tracked In CRM) Closed Deals" at bounding box center [110, 376] width 83 height 23
select select
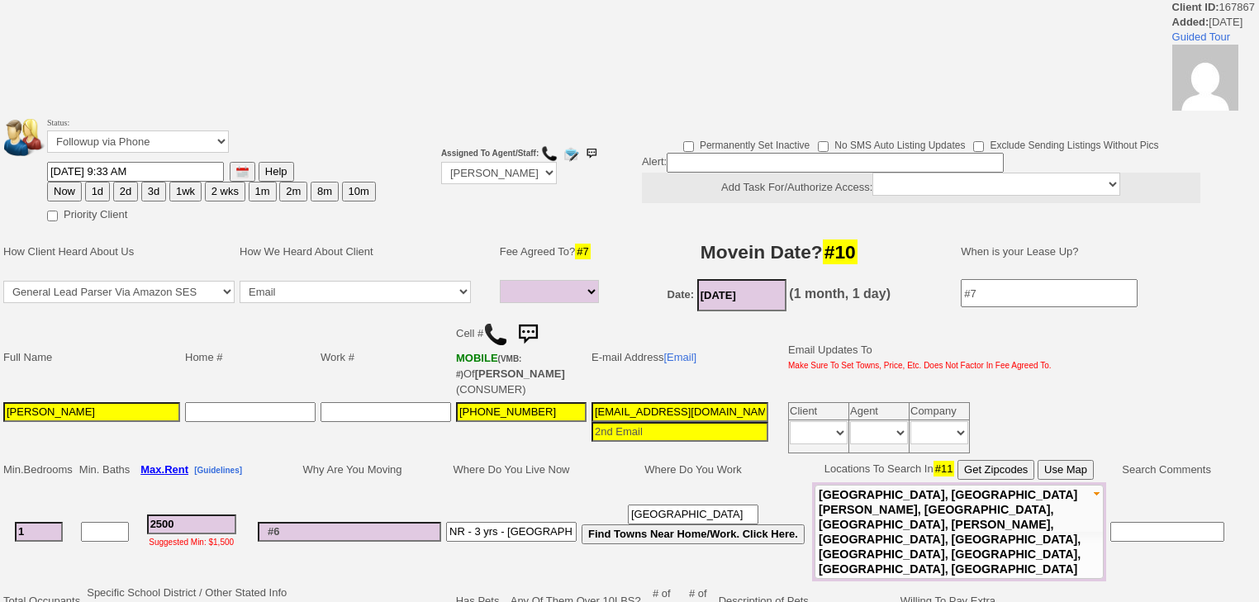
select select
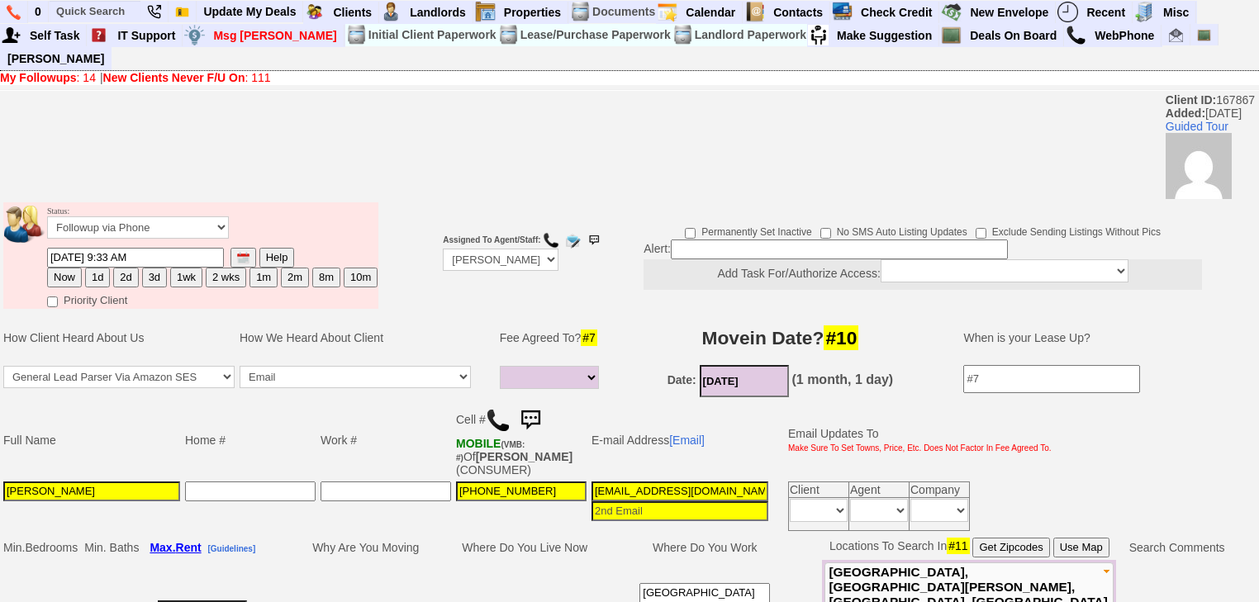
drag, startPoint x: 102, startPoint y: 254, endPoint x: 86, endPoint y: 289, distance: 38.4
click at [102, 268] on button "1d" at bounding box center [97, 278] width 25 height 20
type input "10/01/2025 07:16 AM"
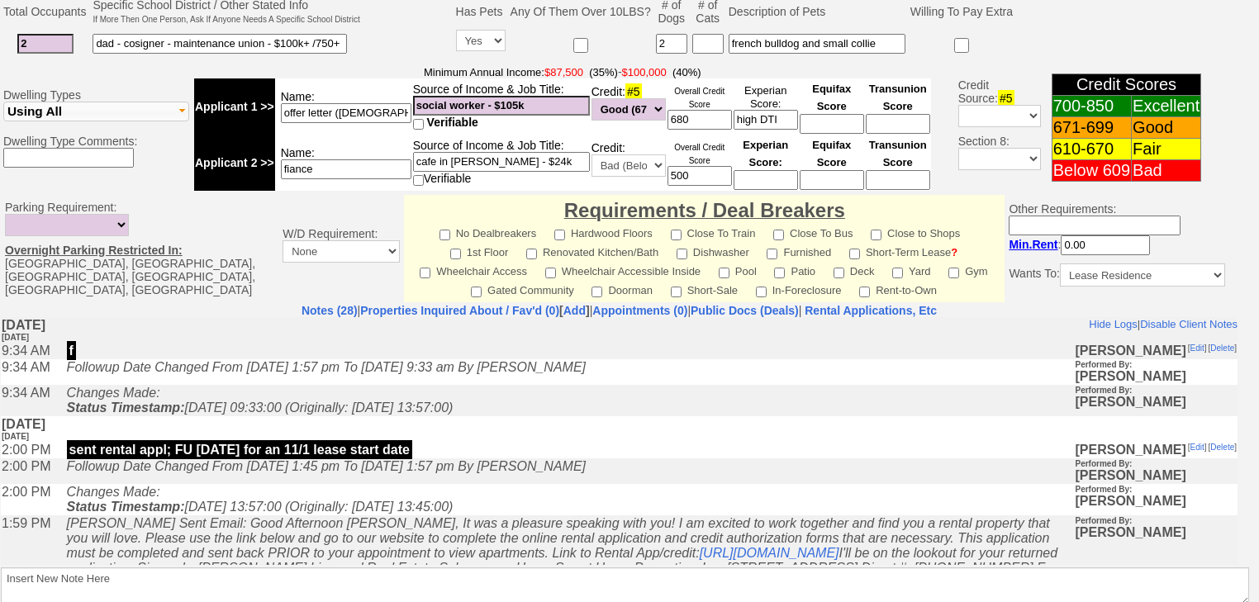
scroll to position [731, 0]
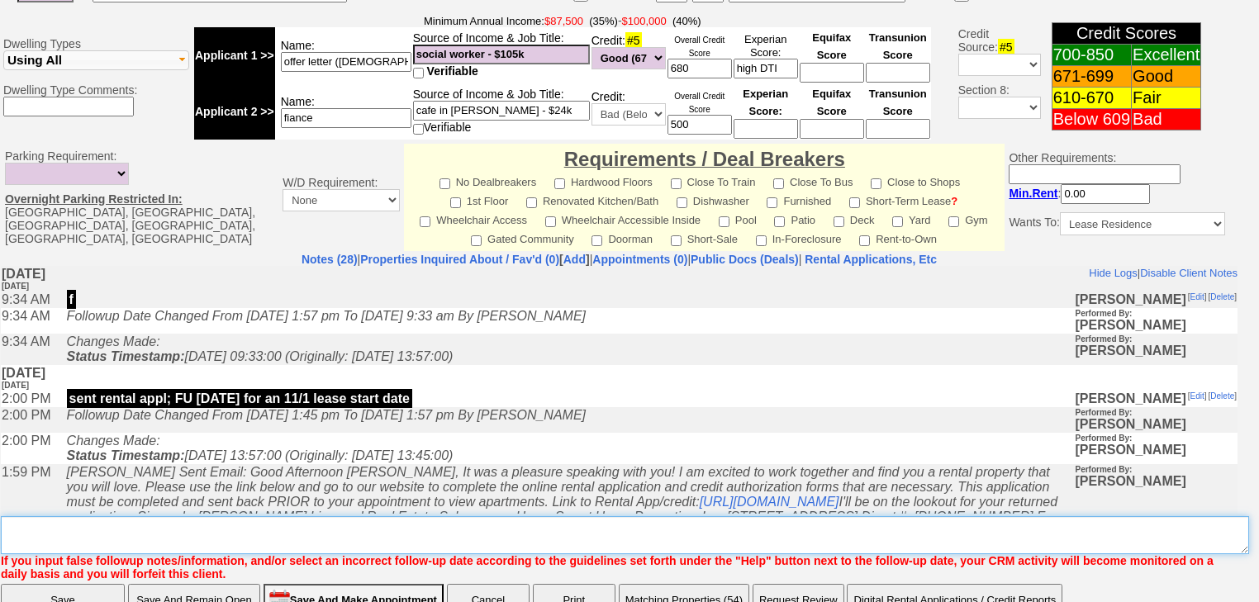
click at [171, 516] on textarea "Insert New Note Here" at bounding box center [625, 535] width 1248 height 38
type textarea "f"
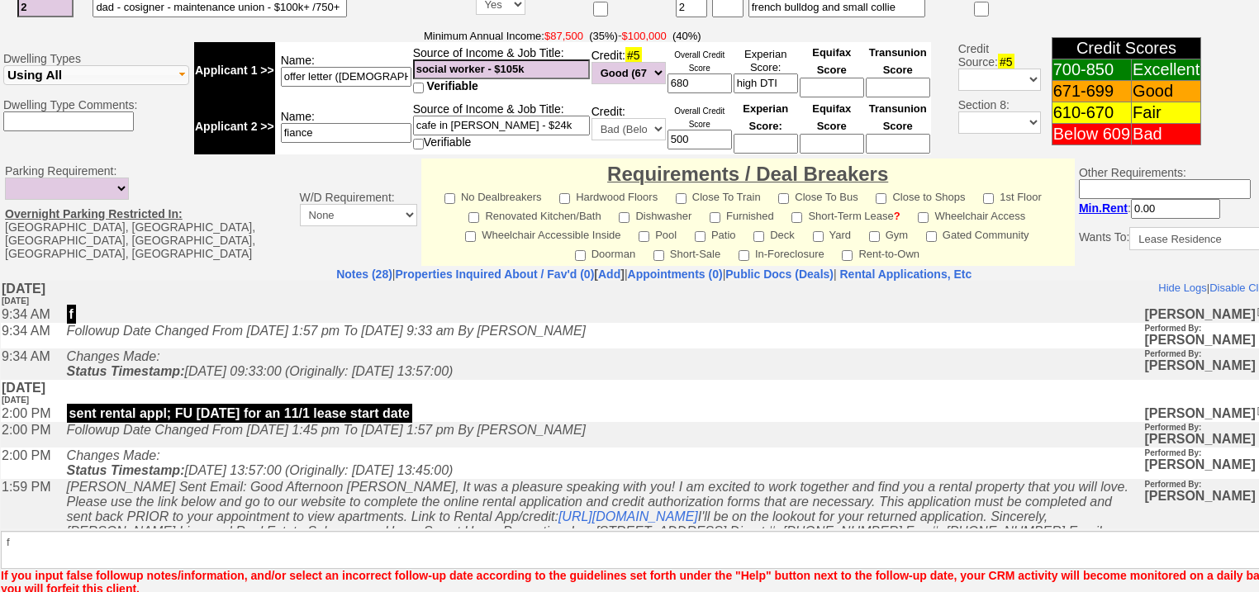
scroll to position [658, 0]
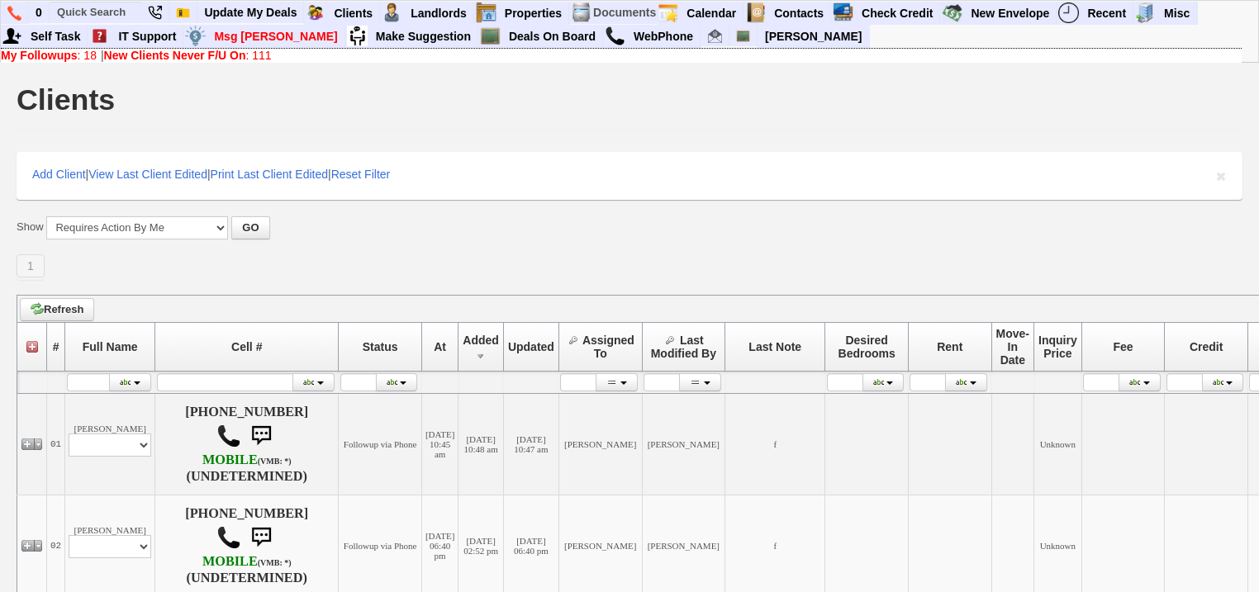
click at [241, 57] on b "New Clients Never F/U On" at bounding box center [175, 55] width 142 height 13
click at [107, 13] on input "text" at bounding box center [95, 12] width 91 height 21
paste input "[PHONE_NUMBER]"
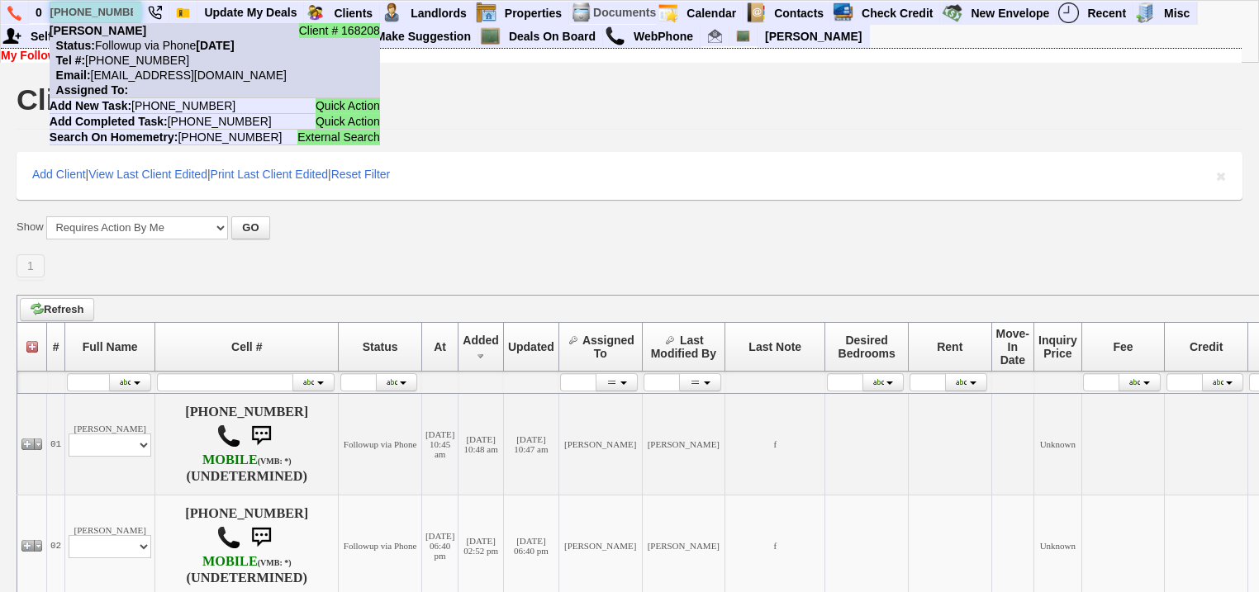
type input "[PHONE_NUMBER]"
click at [137, 70] on nobr "Email: d924k8e4c3pmi2abdaatv0y7j8@convo.zillow.com" at bounding box center [168, 75] width 237 height 13
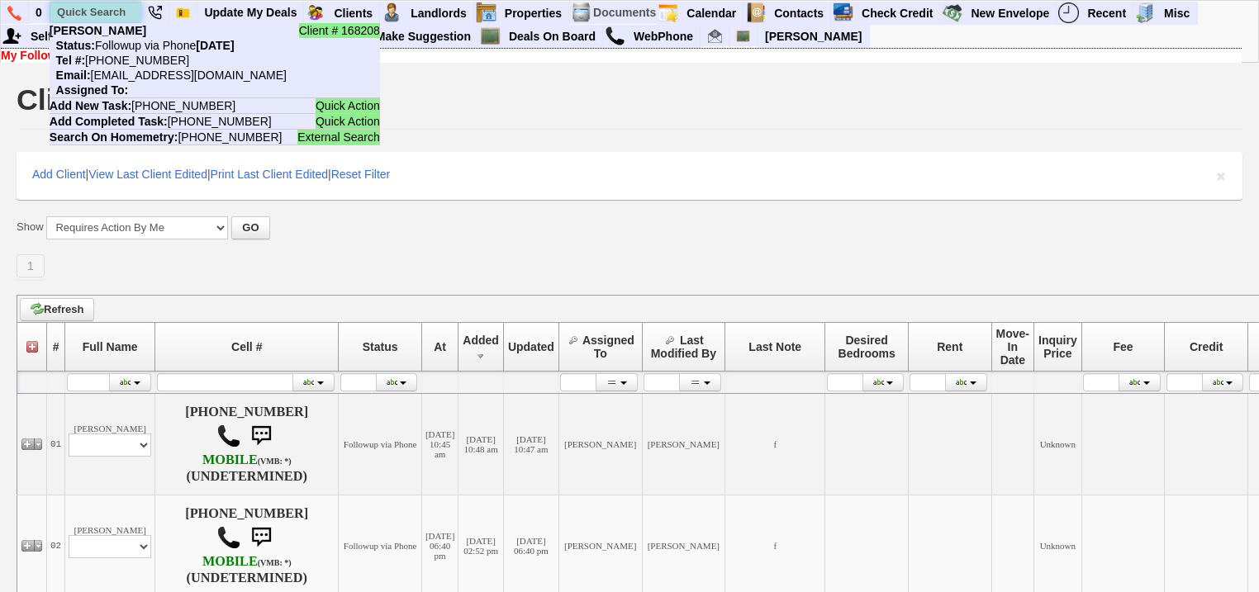
click at [116, 14] on input "text" at bounding box center [95, 12] width 91 height 21
paste input "[PHONE_NUMBER]"
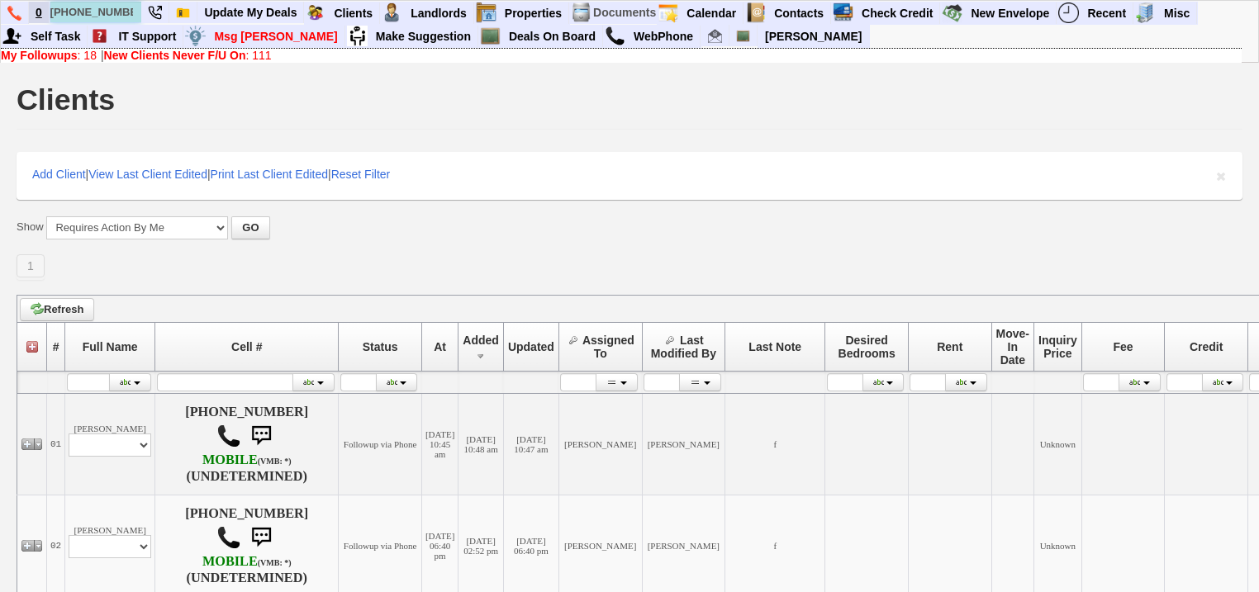
drag, startPoint x: 133, startPoint y: 13, endPoint x: 44, endPoint y: 7, distance: 89.4
click at [1198, 2] on ul "0 914-362-0998 Client # 168205 Brianna Ashley Status: Followup via Phone Tuesda…" at bounding box center [1198, 2] width 0 height 0
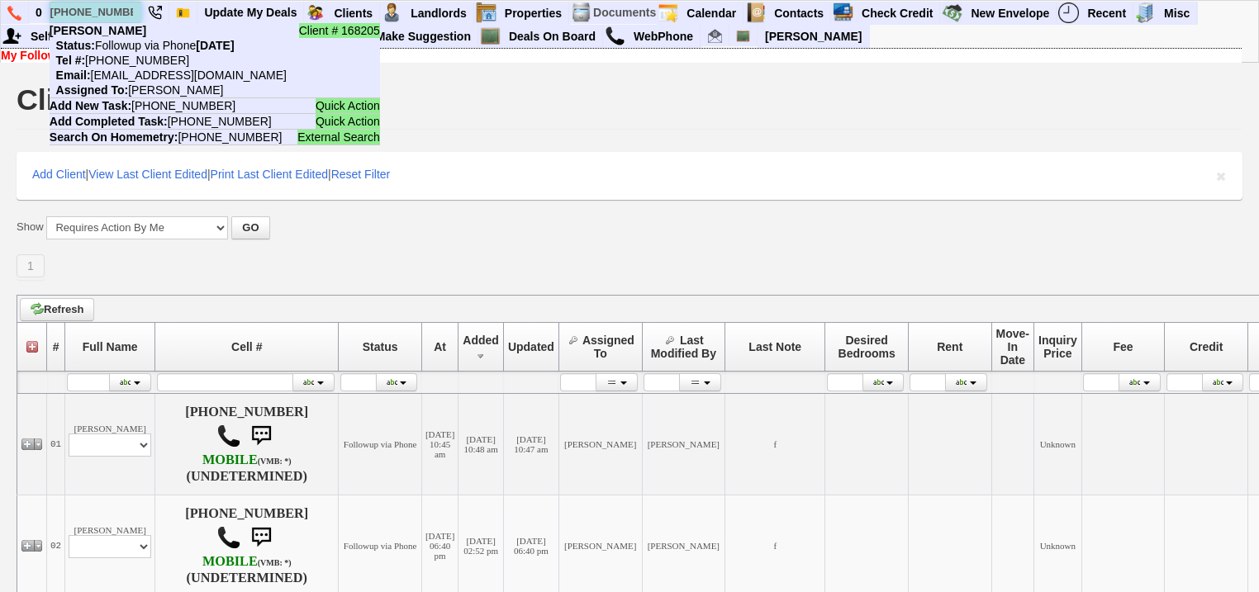
paste input "347-995-6803"
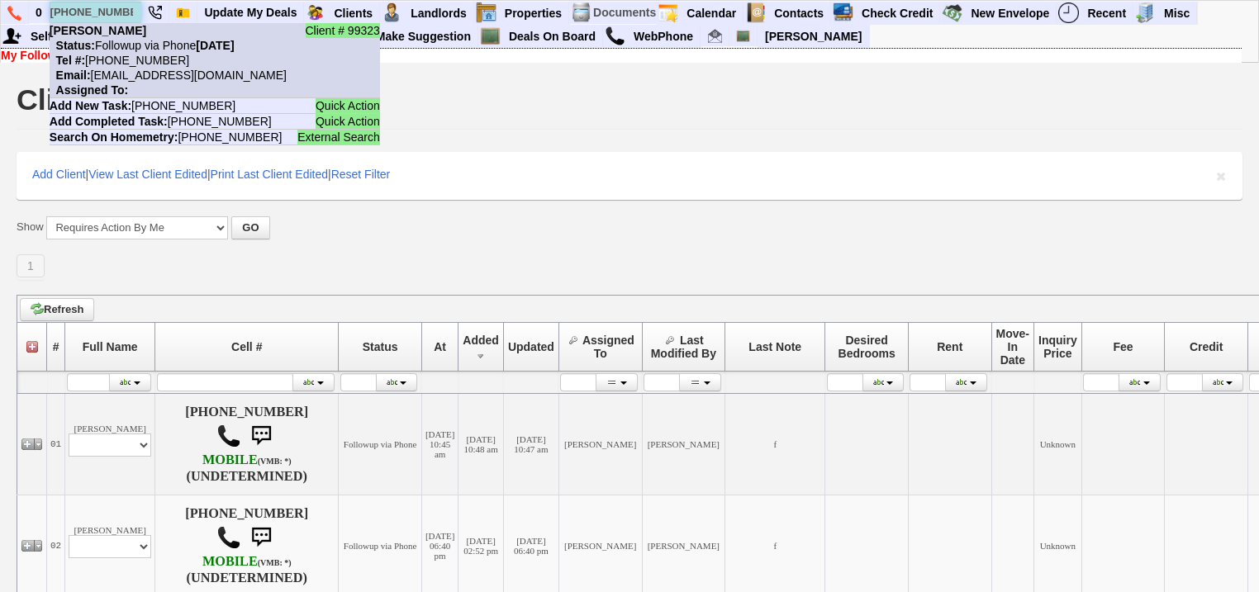
type input "347-995-6803"
click at [139, 73] on nobr "Email: Jasielove24@gmail.com" at bounding box center [168, 75] width 237 height 13
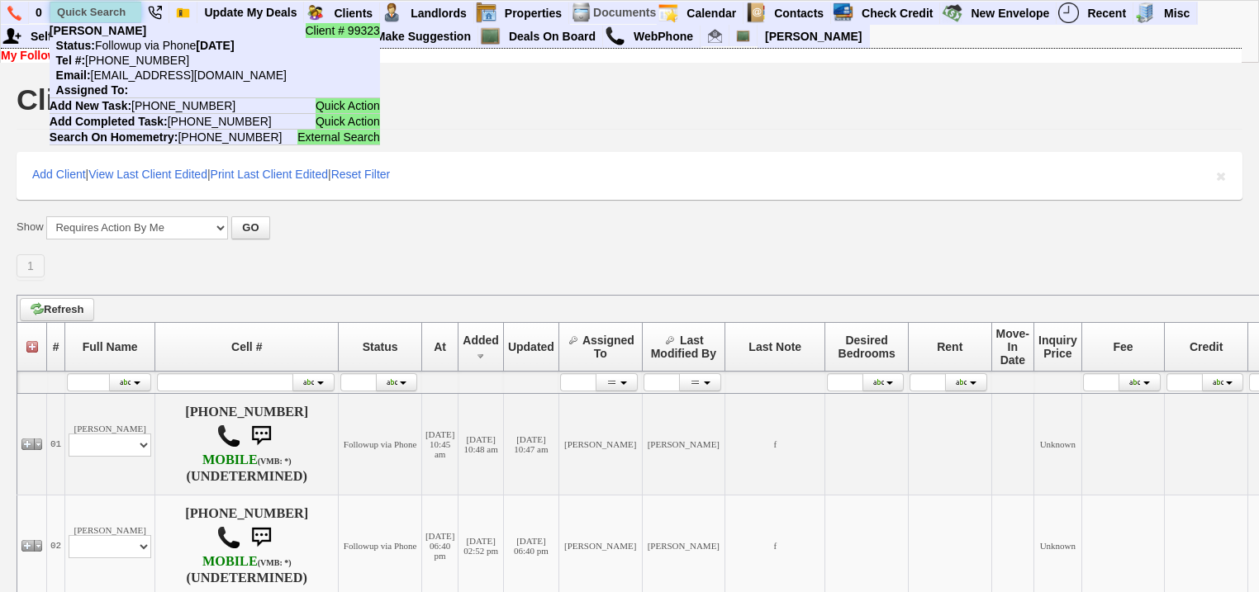
click at [122, 13] on input "text" at bounding box center [95, 12] width 91 height 21
paste input "332-331-6867"
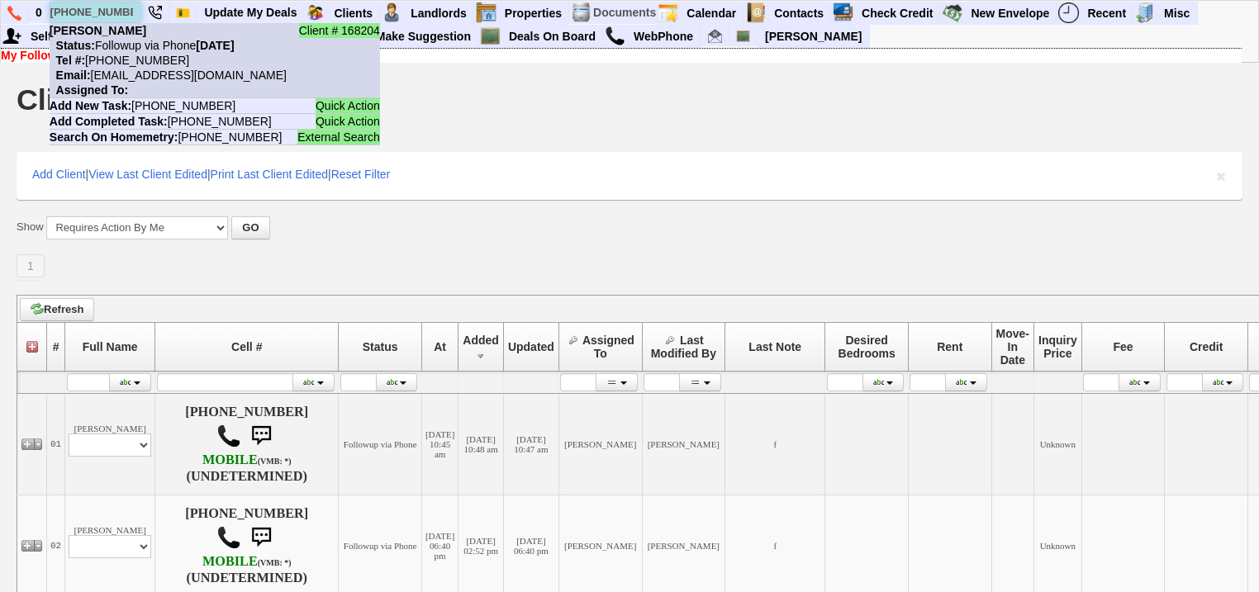
type input "[PHONE_NUMBER]"
click at [137, 63] on nobr "Tel #: 332-331-6867" at bounding box center [120, 60] width 140 height 13
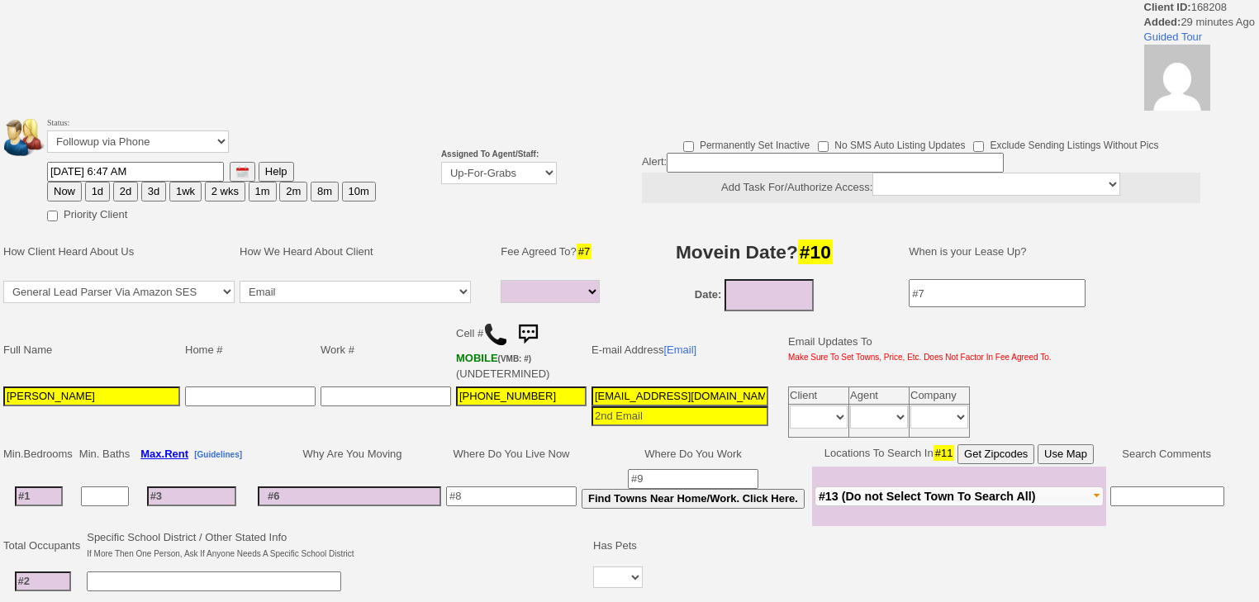
select select
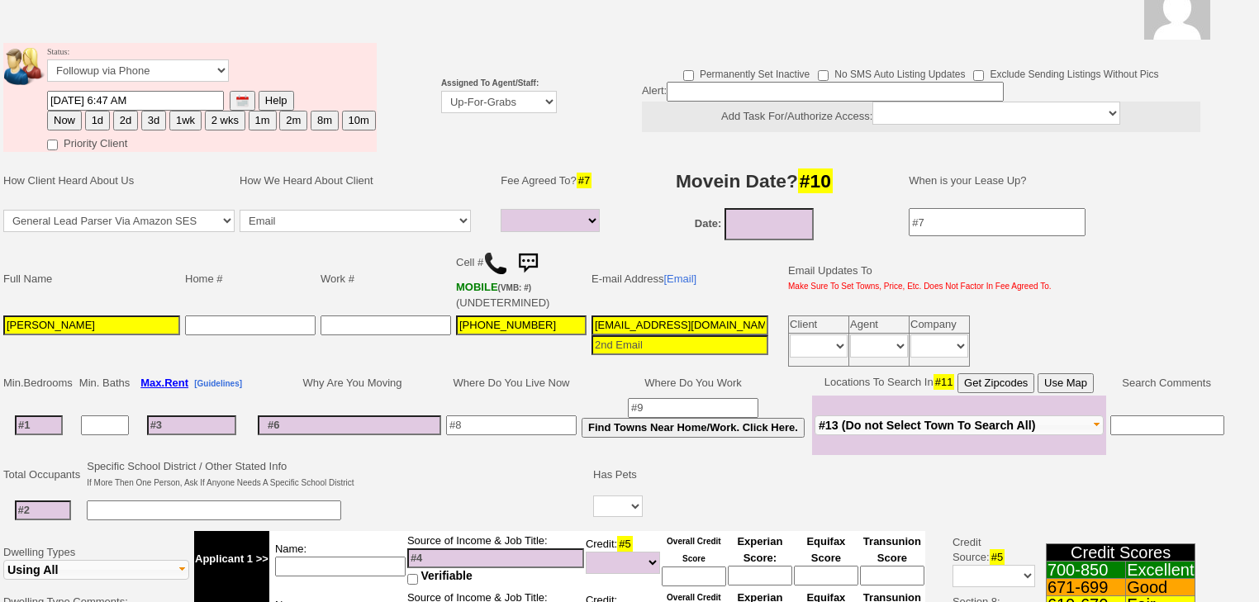
scroll to position [66, 0]
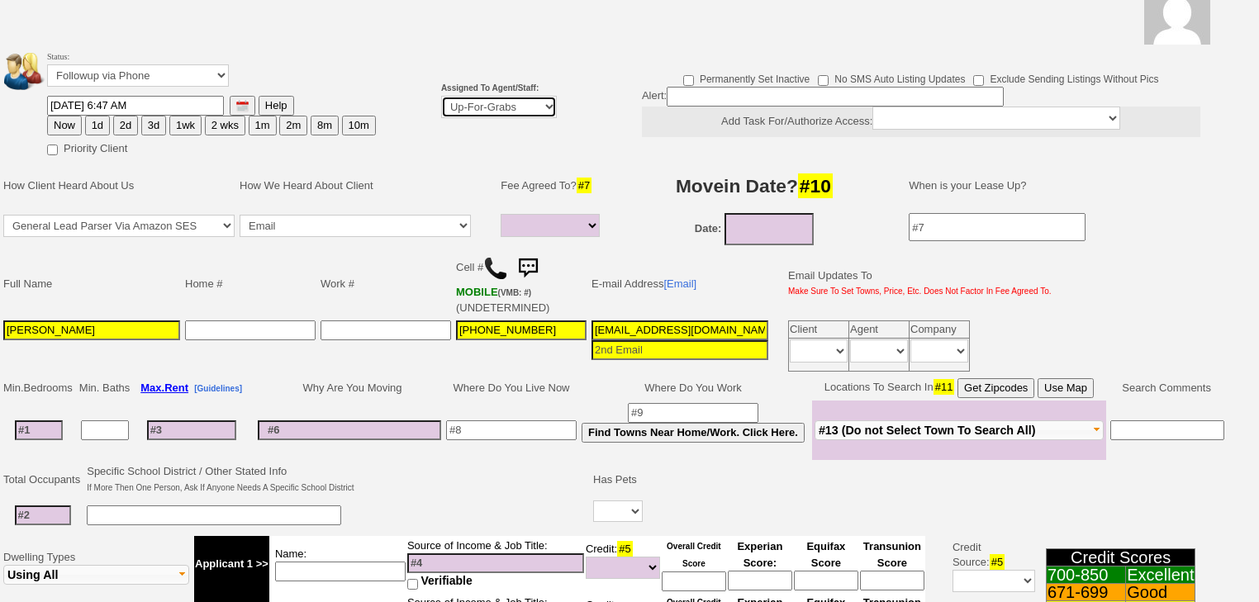
click at [535, 106] on select "Up-For-Grabs ***** STAFF ***** [PERSON_NAME] [PHONE_NUMBER] [PERSON_NAME] [PHON…" at bounding box center [499, 107] width 116 height 22
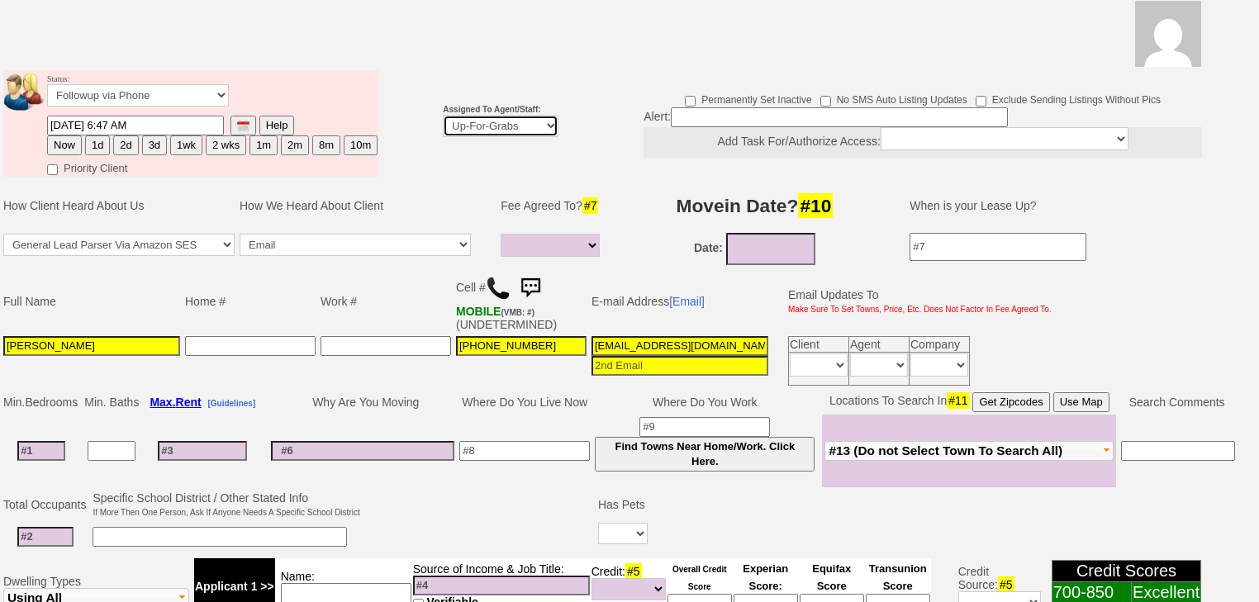
select select "227"
click at [443, 115] on select "Up-For-Grabs ***** STAFF ***** [PERSON_NAME] [PHONE_NUMBER] [PERSON_NAME] [PHON…" at bounding box center [501, 126] width 116 height 22
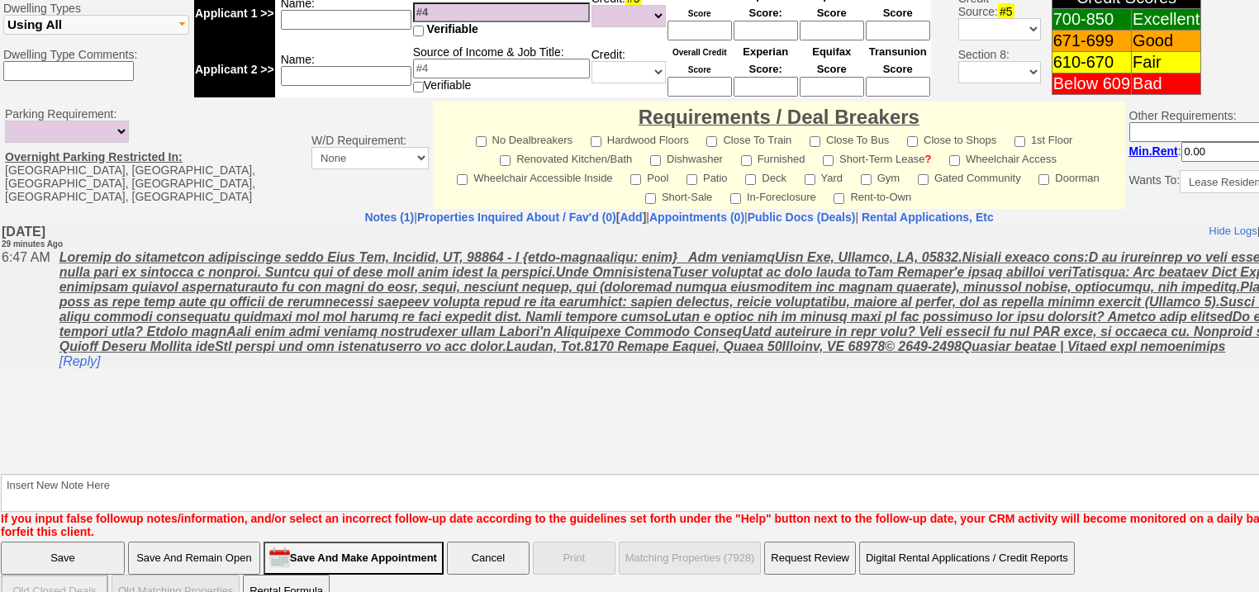
drag, startPoint x: 102, startPoint y: 522, endPoint x: 463, endPoint y: 23, distance: 615.5
click at [102, 542] on input "Save" at bounding box center [63, 558] width 124 height 33
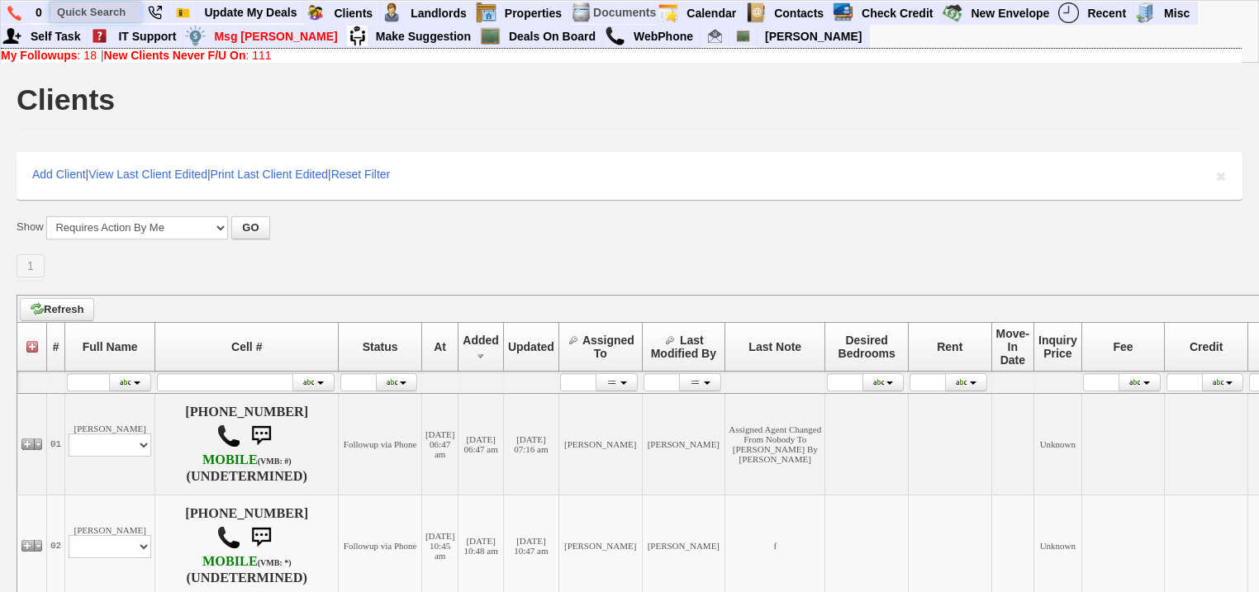
click at [95, 14] on input "text" at bounding box center [95, 12] width 91 height 21
paste input "[PHONE_NUMBER]"
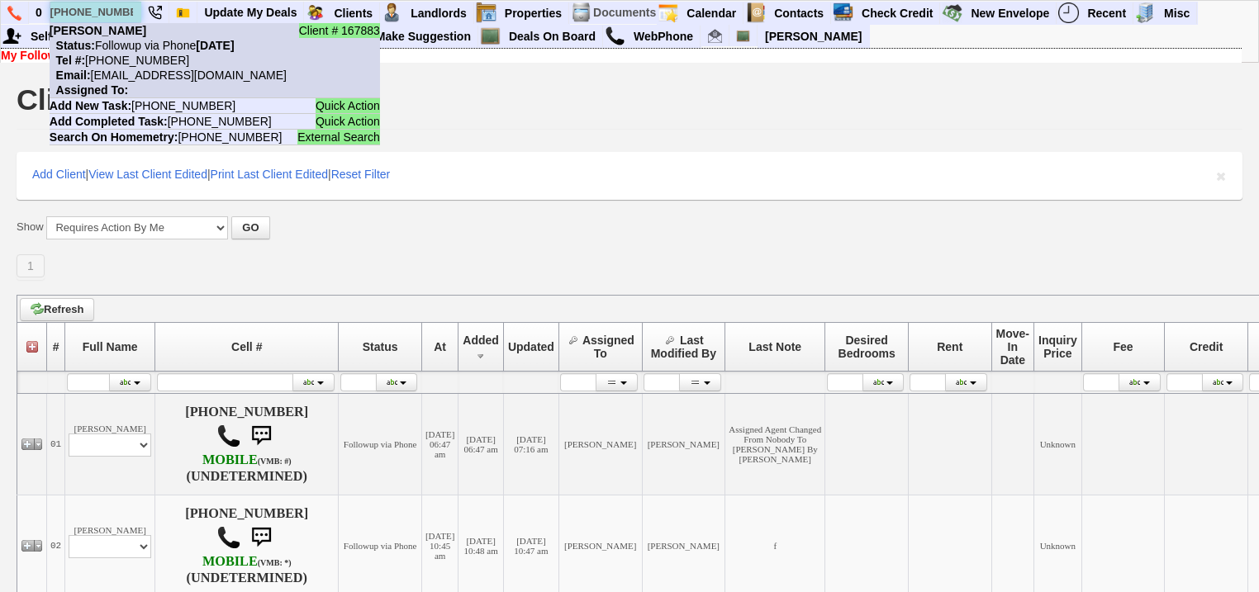
type input "[PHONE_NUMBER]"
click at [135, 49] on nobr "Status: Followup via Phone [DATE]" at bounding box center [142, 45] width 185 height 13
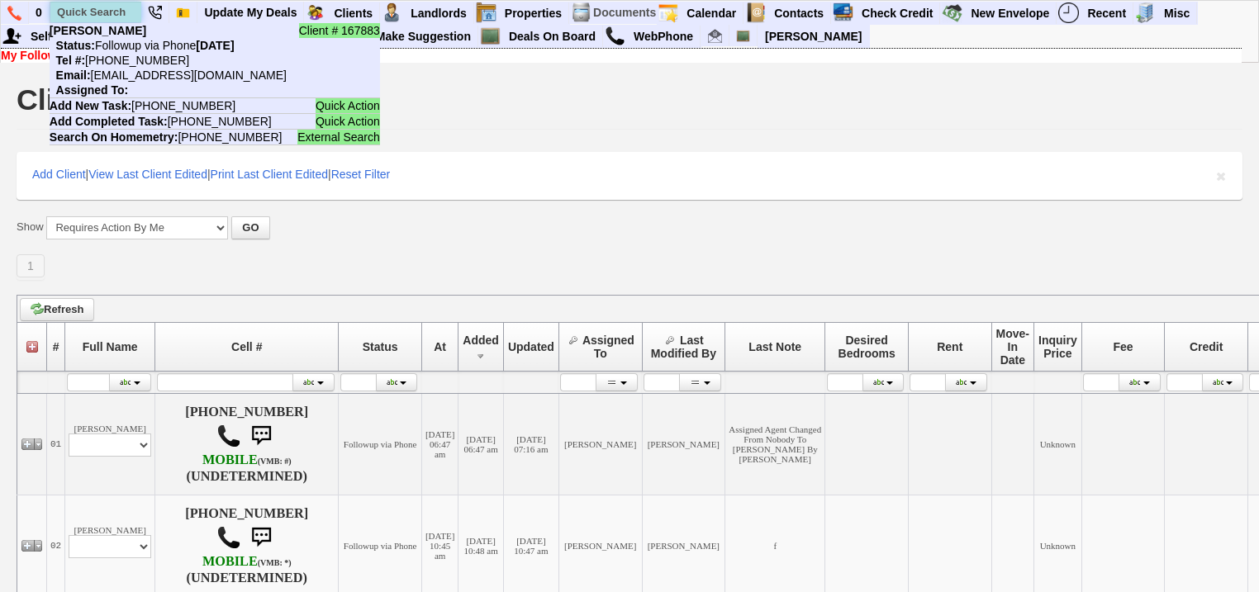
click at [125, 16] on input "text" at bounding box center [95, 12] width 91 height 21
paste input "[PHONE_NUMBER]"
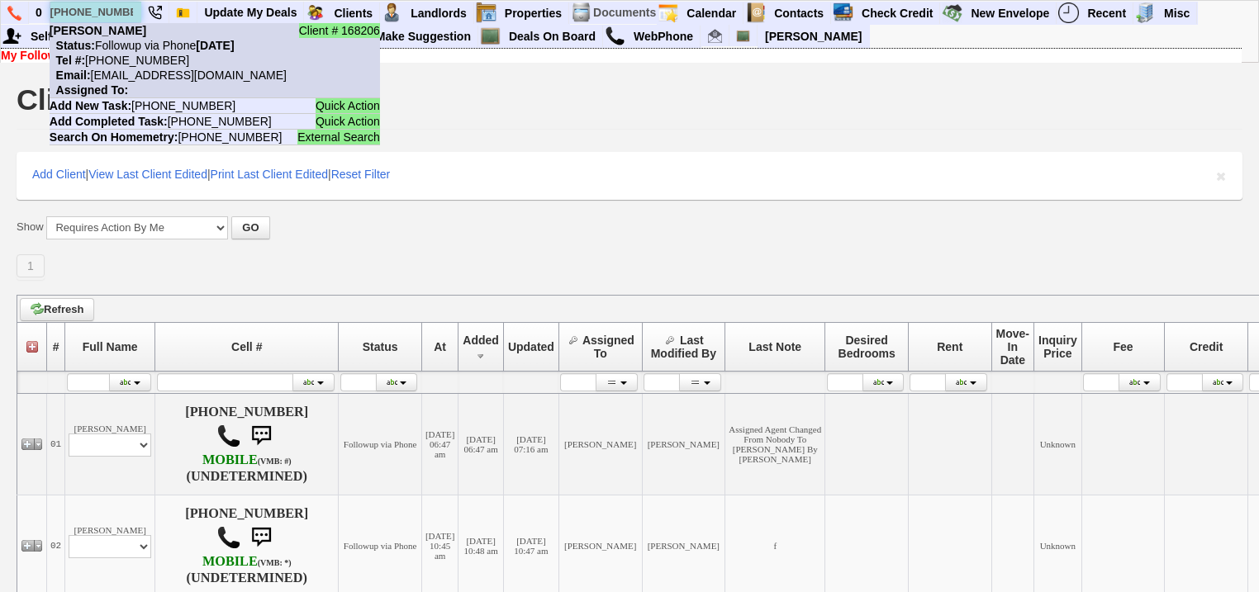
type input "[PHONE_NUMBER]"
click at [130, 70] on nobr "Email: uzb6zb8zpf6xie8ygt1bndxgg@convo.zillow.com" at bounding box center [168, 75] width 237 height 13
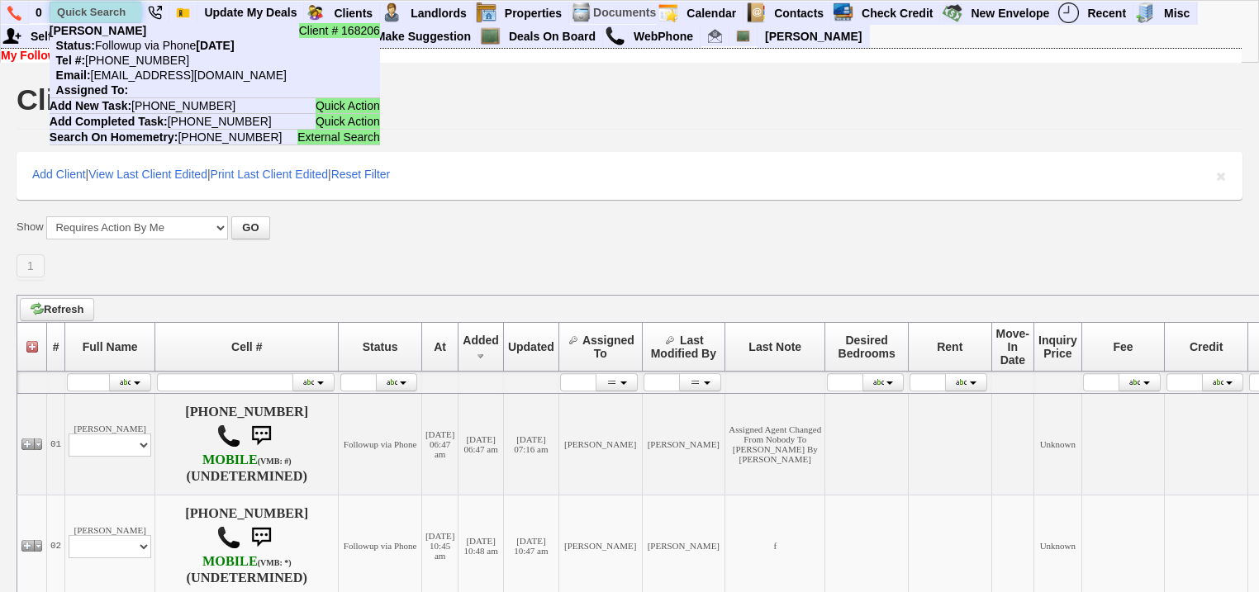
click at [107, 14] on input "text" at bounding box center [95, 12] width 91 height 21
paste input "914-362-0998"
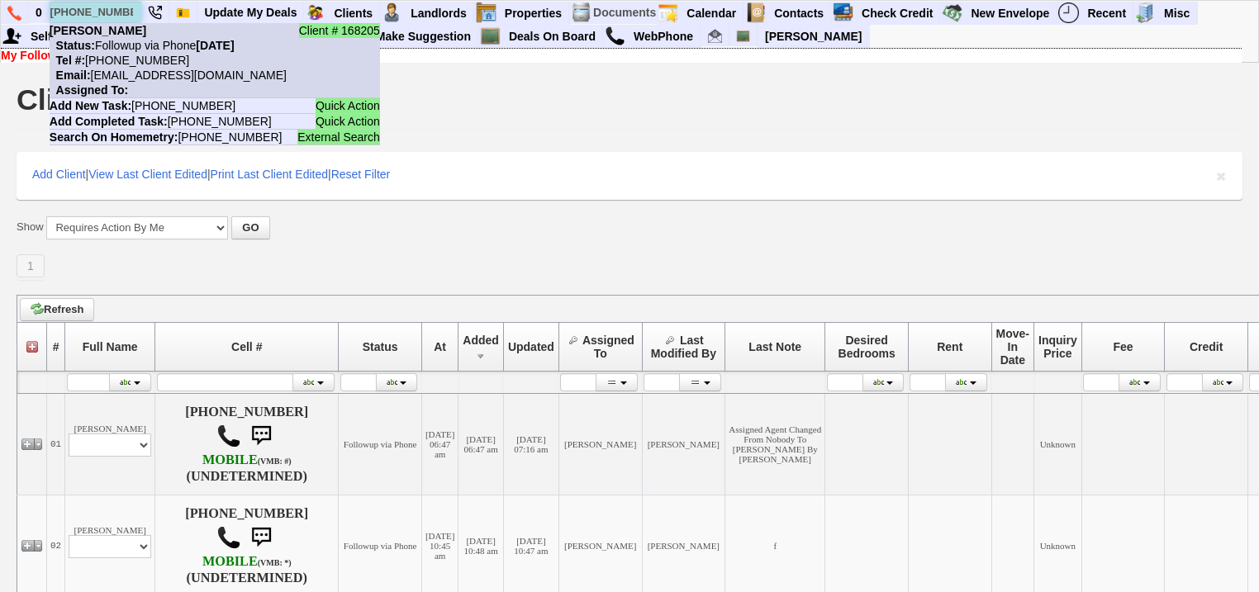
type input "[PHONE_NUMBER]"
click at [132, 69] on nobr "Email: 4zu3bsbdthnjhi10pfymmfuk7dx@convo.zillow.com" at bounding box center [168, 75] width 237 height 13
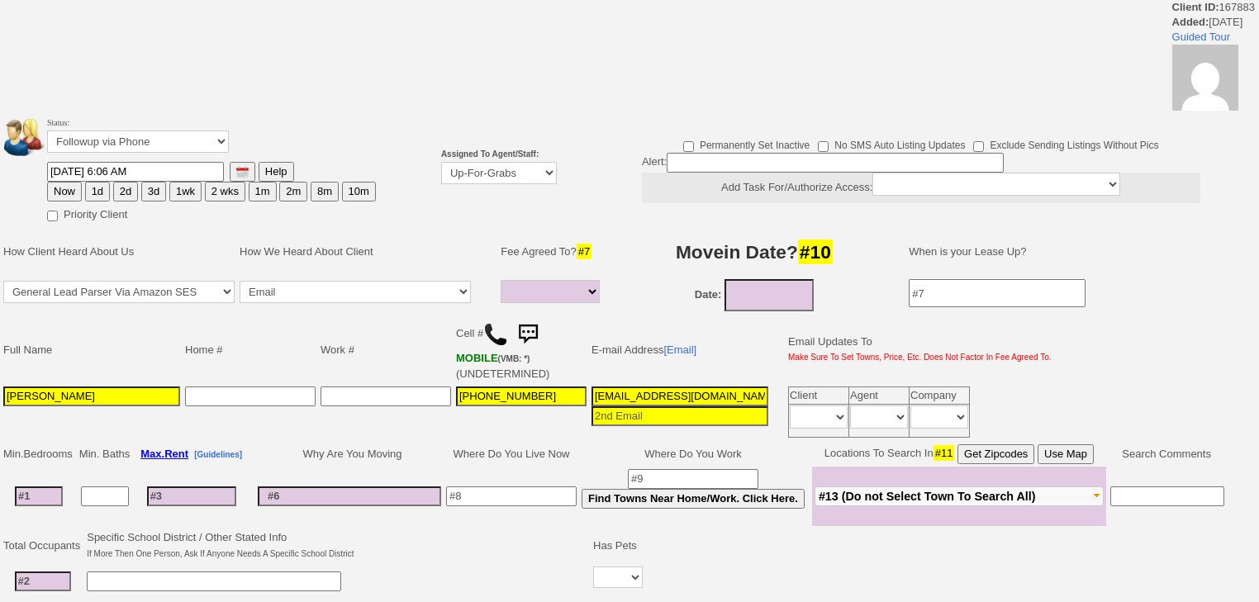
select select
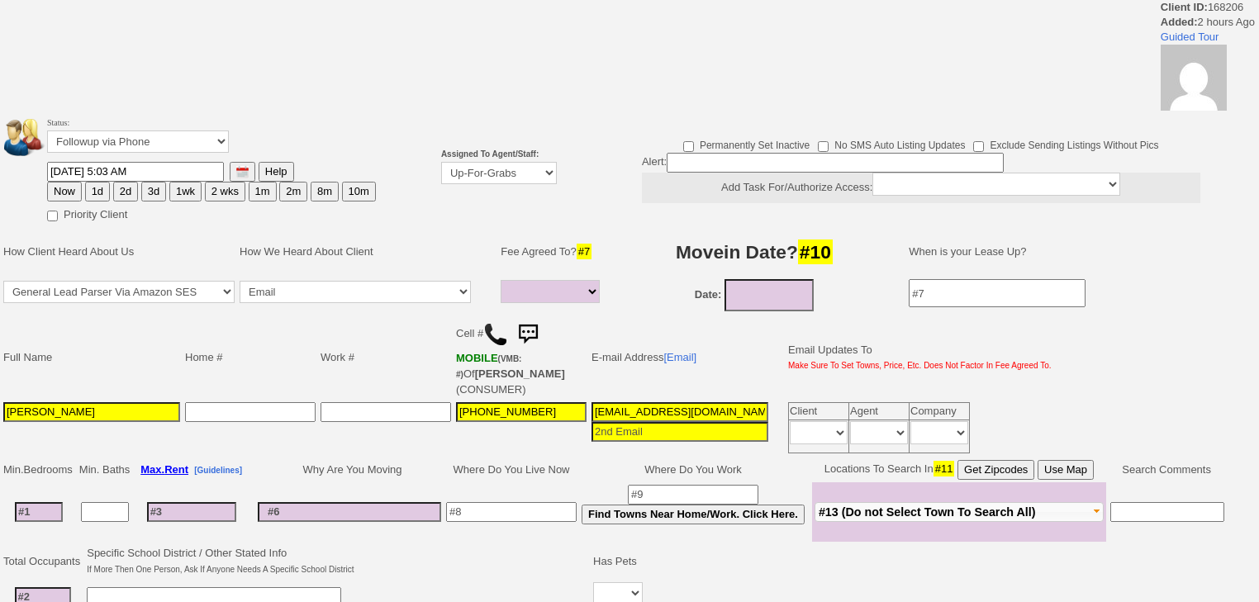
select select
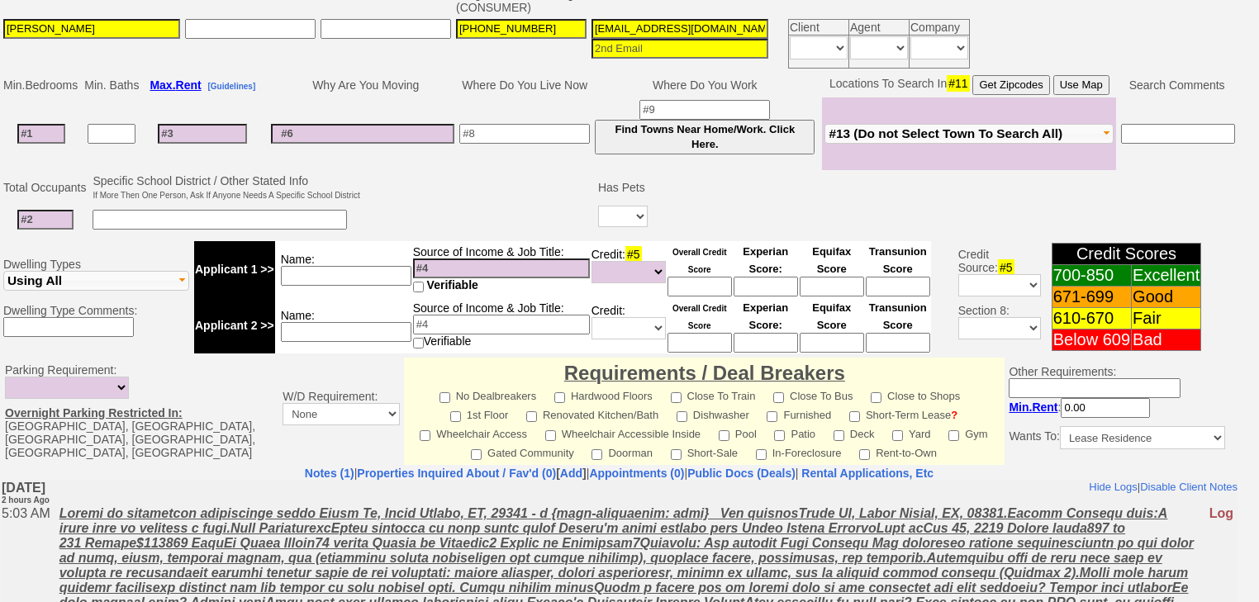
scroll to position [521, 0]
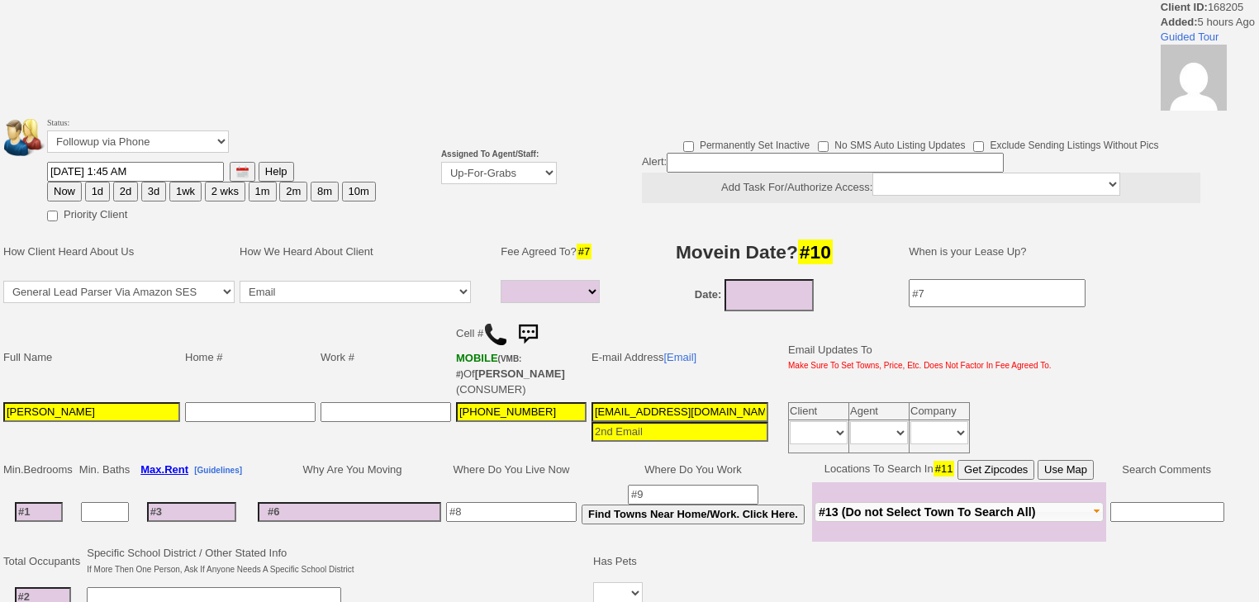
select select
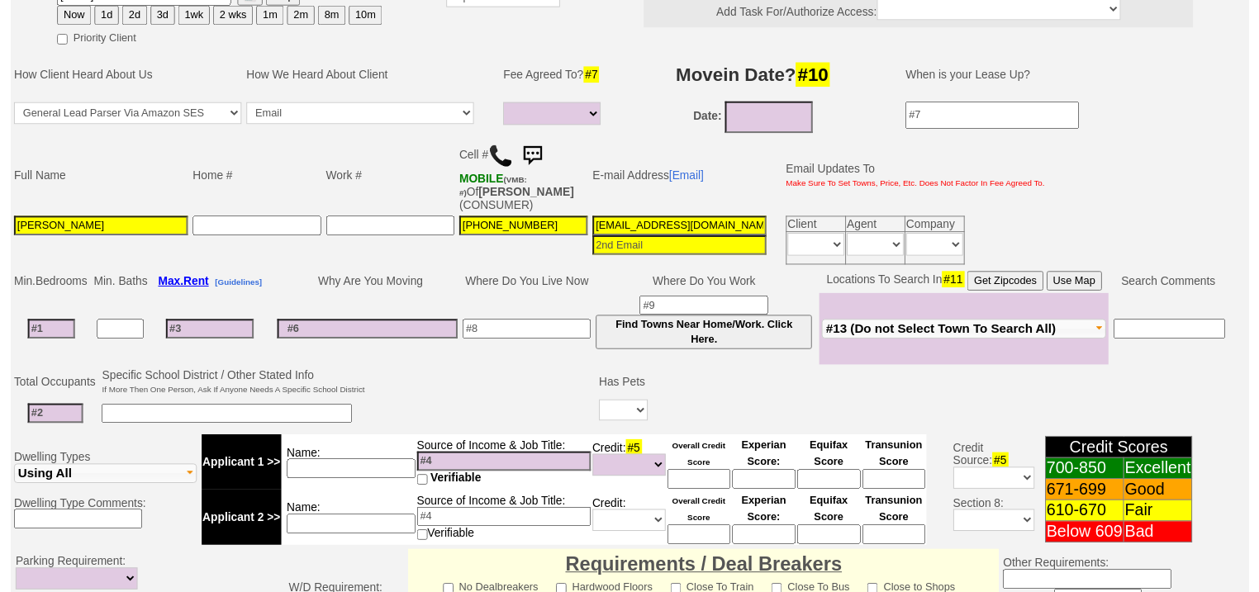
scroll to position [188, 0]
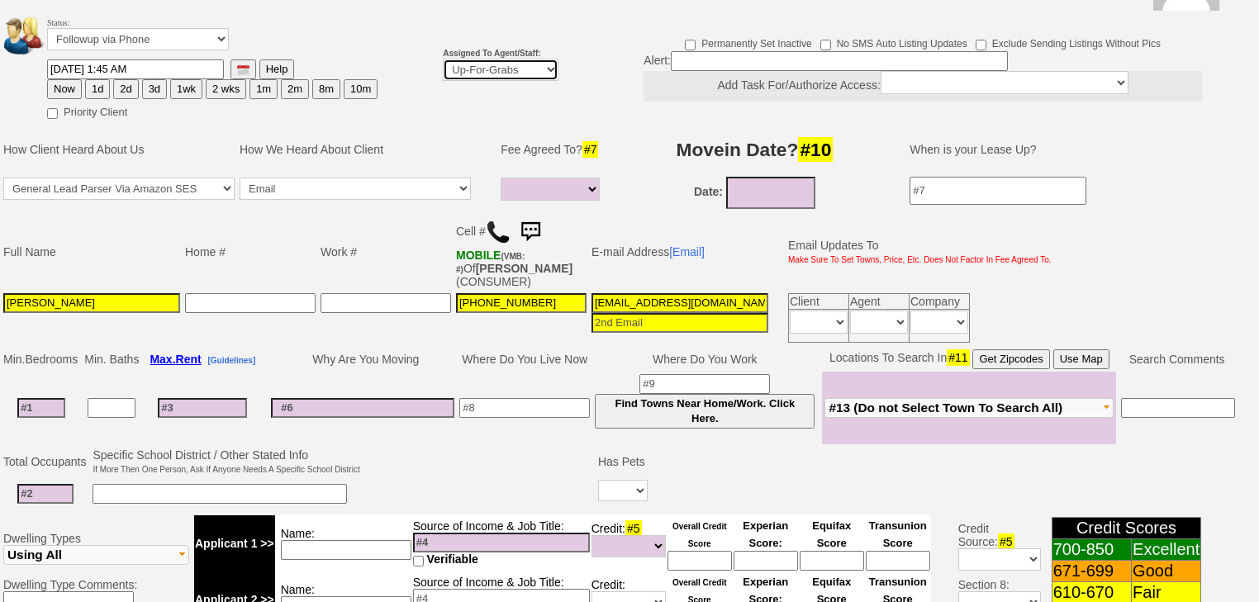
click at [487, 59] on select "Up-For-Grabs ***** STAFF ***** [PERSON_NAME] [PHONE_NUMBER] [PERSON_NAME] [PHON…" at bounding box center [501, 70] width 116 height 22
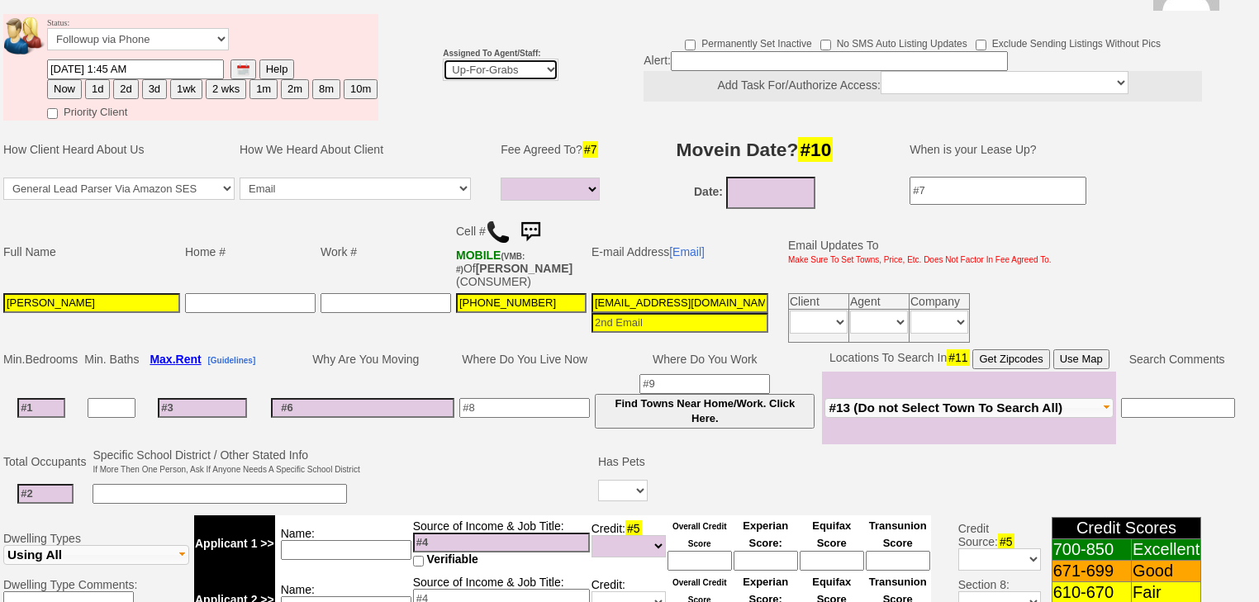
select select "227"
click at [443, 59] on select "Up-For-Grabs ***** STAFF ***** Bob Bruno 914-419-3579 Cristy Liberto 914-486-10…" at bounding box center [501, 70] width 116 height 22
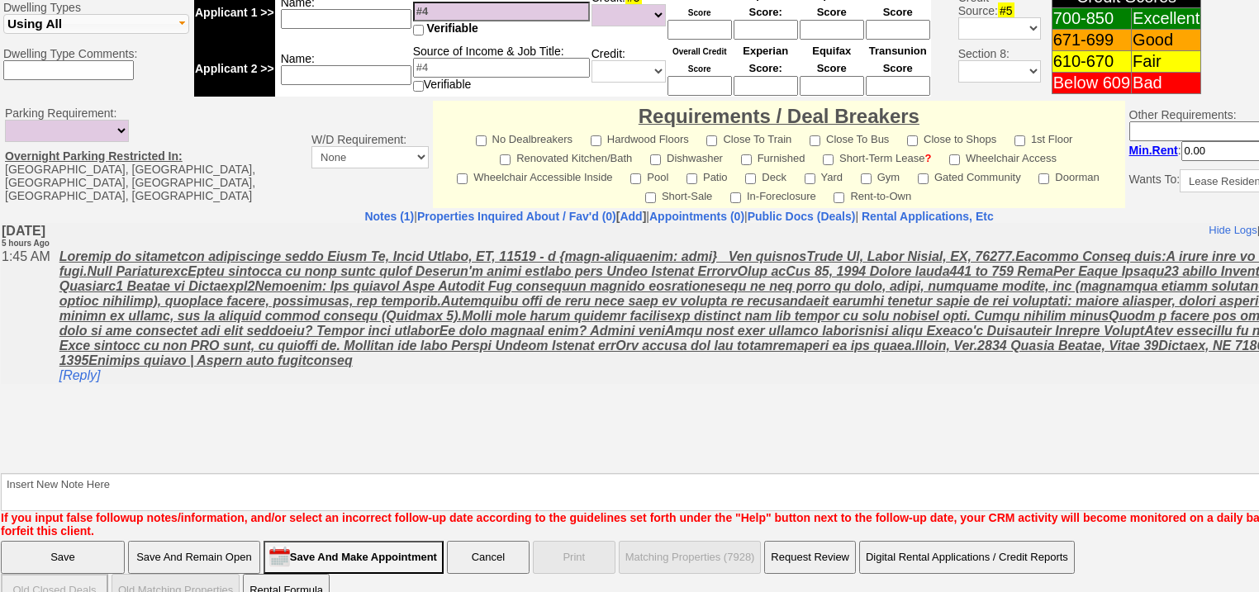
click at [79, 541] on input "Save" at bounding box center [63, 557] width 124 height 33
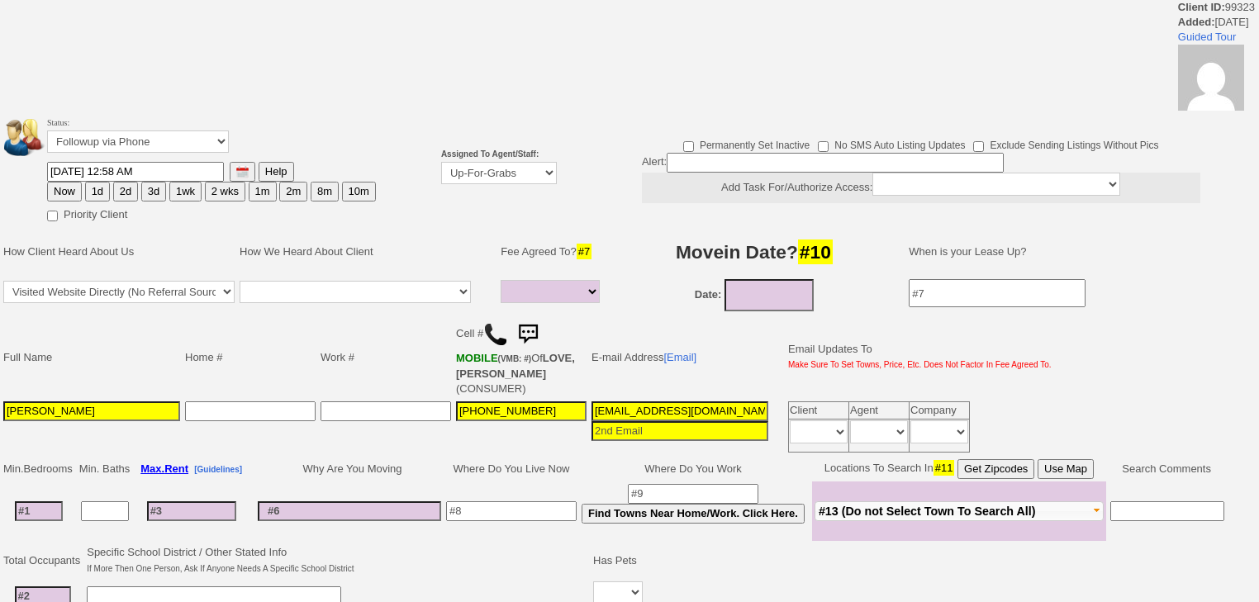
select select
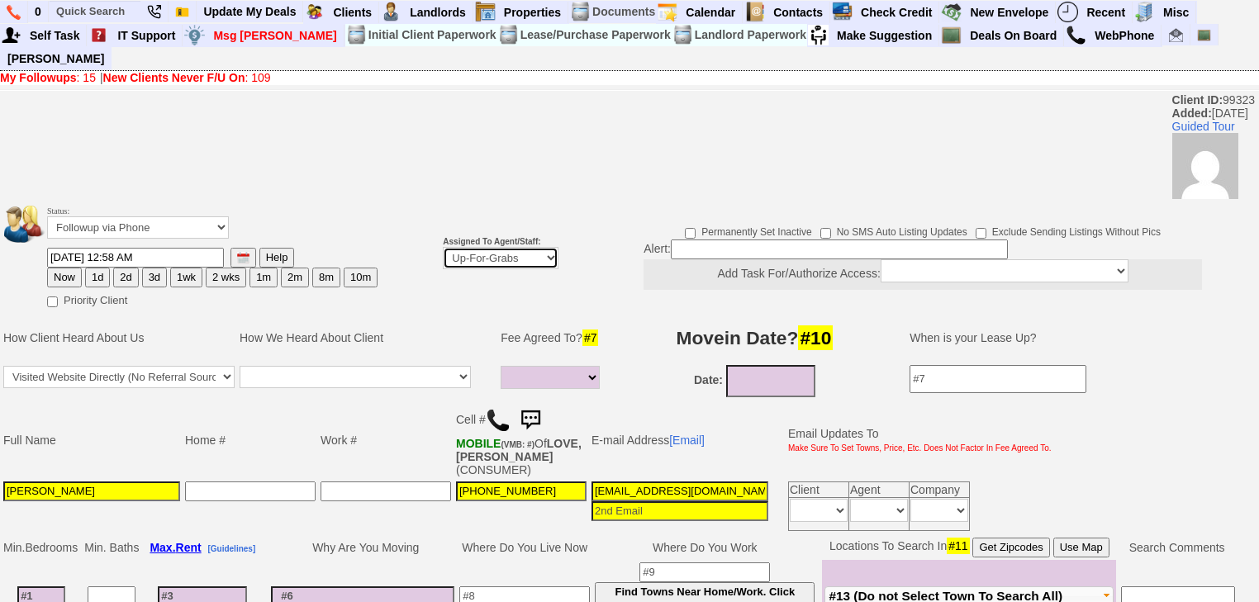
click at [503, 247] on select "Up-For-Grabs ***** STAFF ***** Bob Bruno 914-419-3579 Cristy Liberto 914-486-10…" at bounding box center [501, 258] width 116 height 22
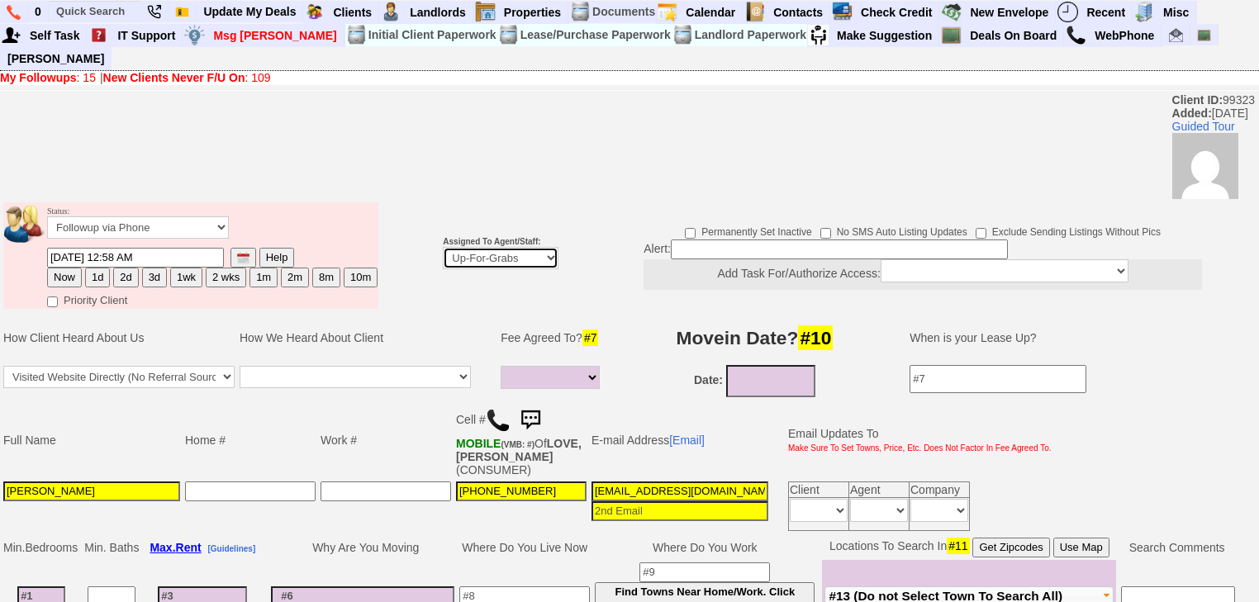
select select "227"
click at [443, 247] on select "Up-For-Grabs ***** STAFF ***** Bob Bruno 914-419-3579 Cristy Liberto 914-486-10…" at bounding box center [501, 258] width 116 height 22
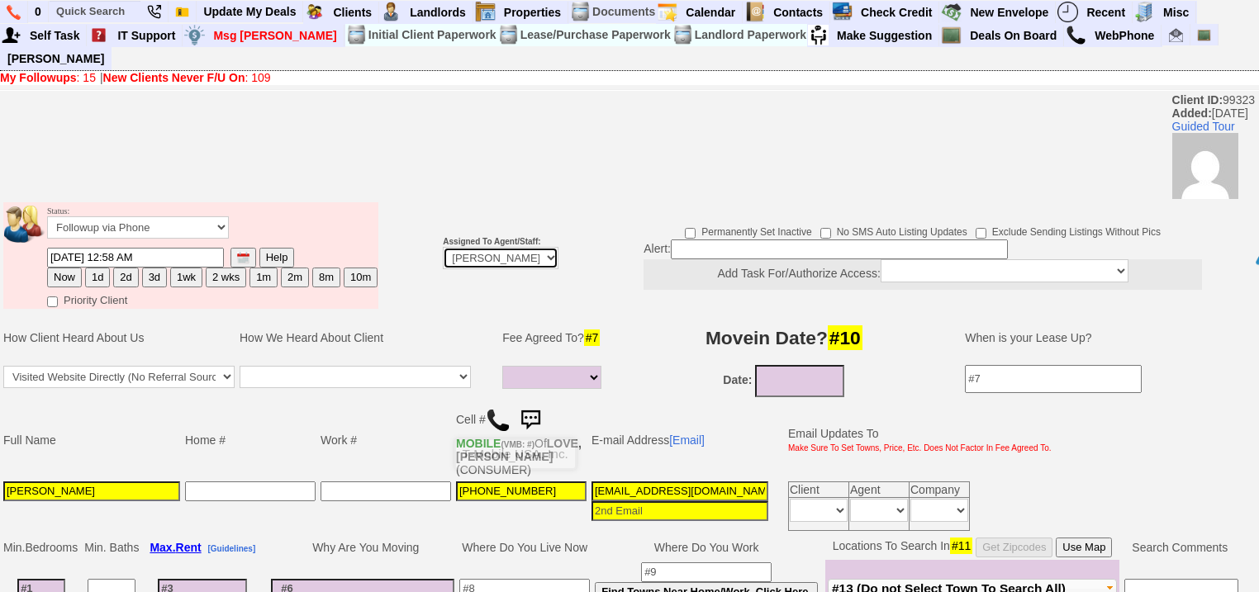
scroll to position [798, 0]
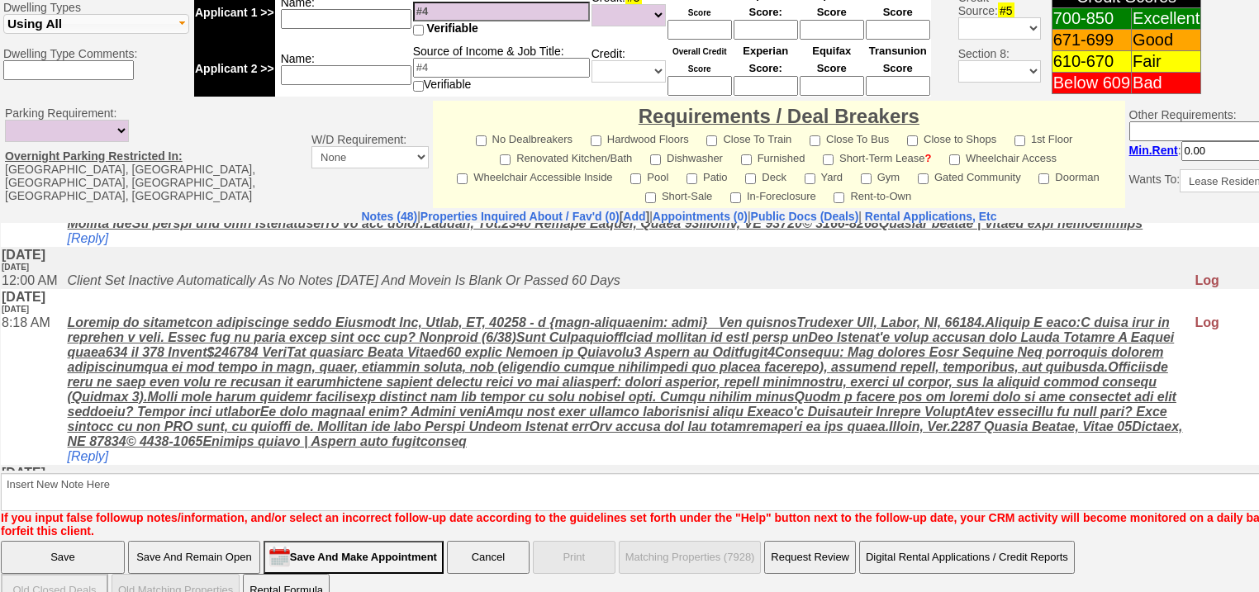
click at [53, 541] on input "Save" at bounding box center [63, 557] width 124 height 33
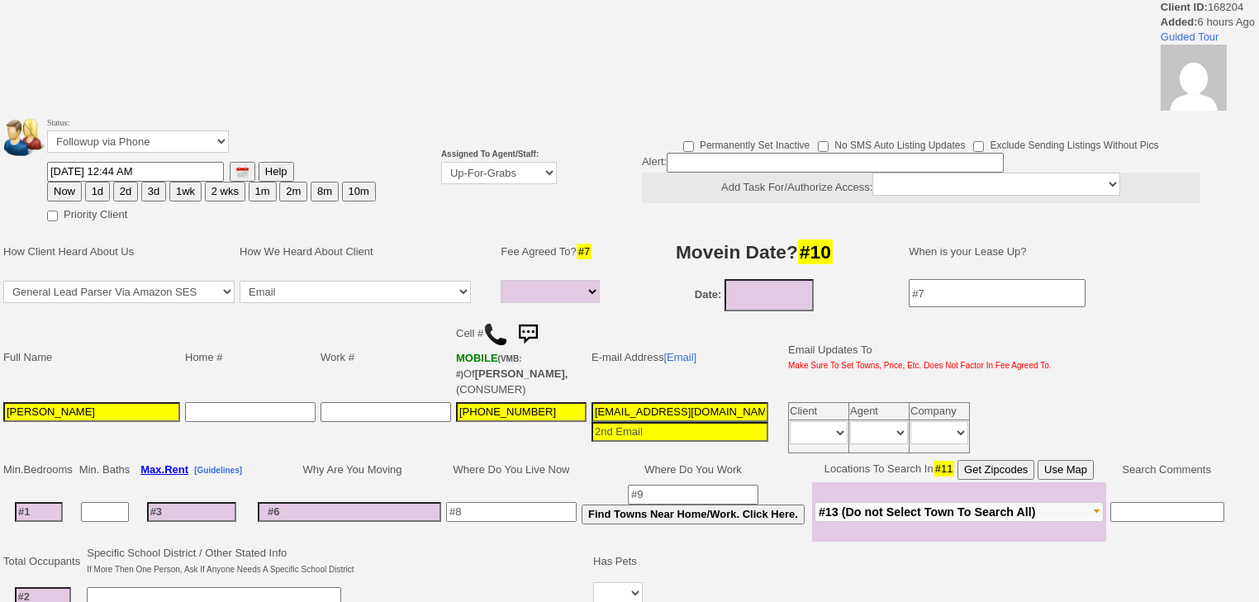
select select
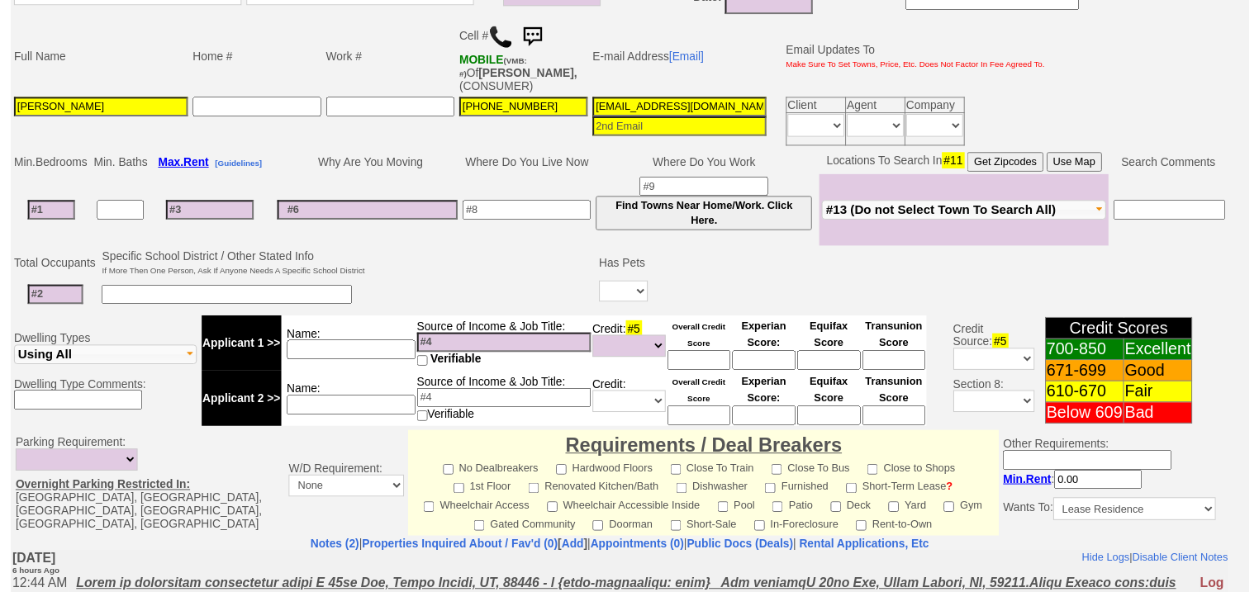
scroll to position [192, 0]
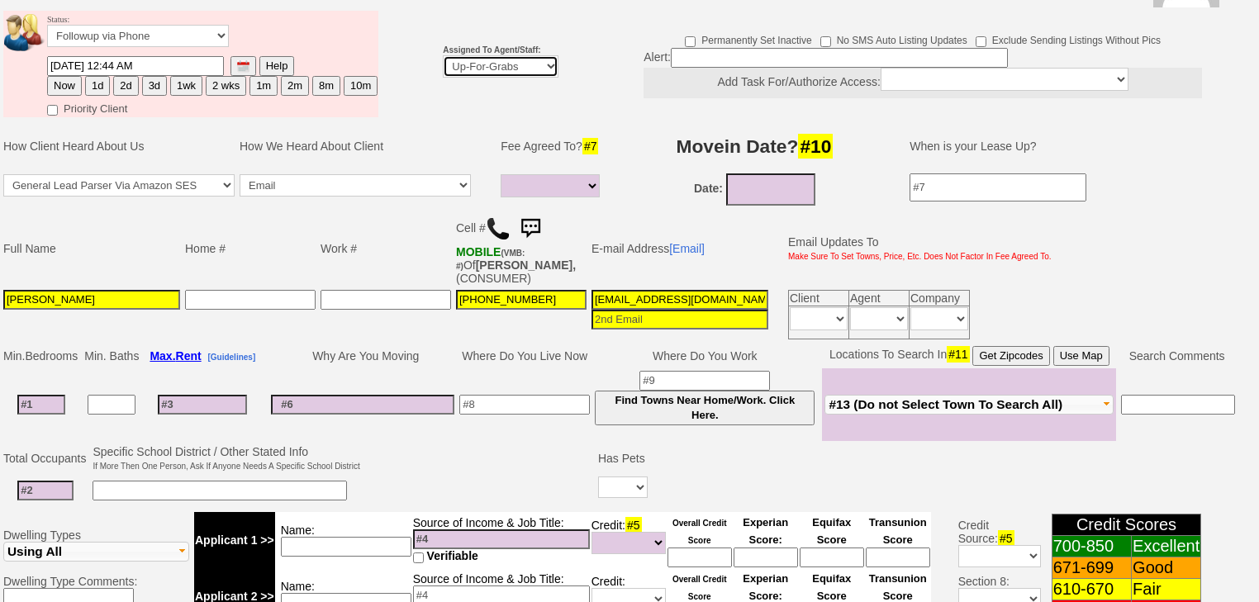
drag, startPoint x: 498, startPoint y: 40, endPoint x: 494, endPoint y: 55, distance: 15.4
click at [498, 55] on select "Up-For-Grabs ***** STAFF ***** Bob Bruno 914-419-3579 Cristy Liberto 914-486-10…" at bounding box center [501, 66] width 116 height 22
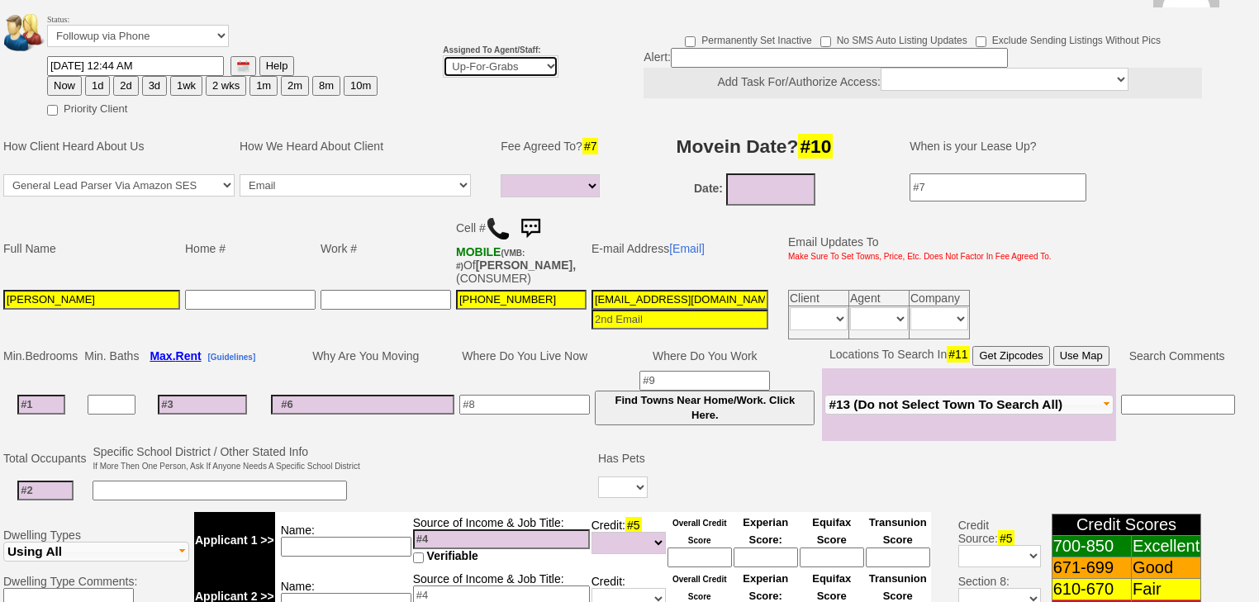
select select "227"
click at [443, 55] on select "Up-For-Grabs ***** STAFF ***** Bob Bruno 914-419-3579 Cristy Liberto 914-486-10…" at bounding box center [501, 66] width 116 height 22
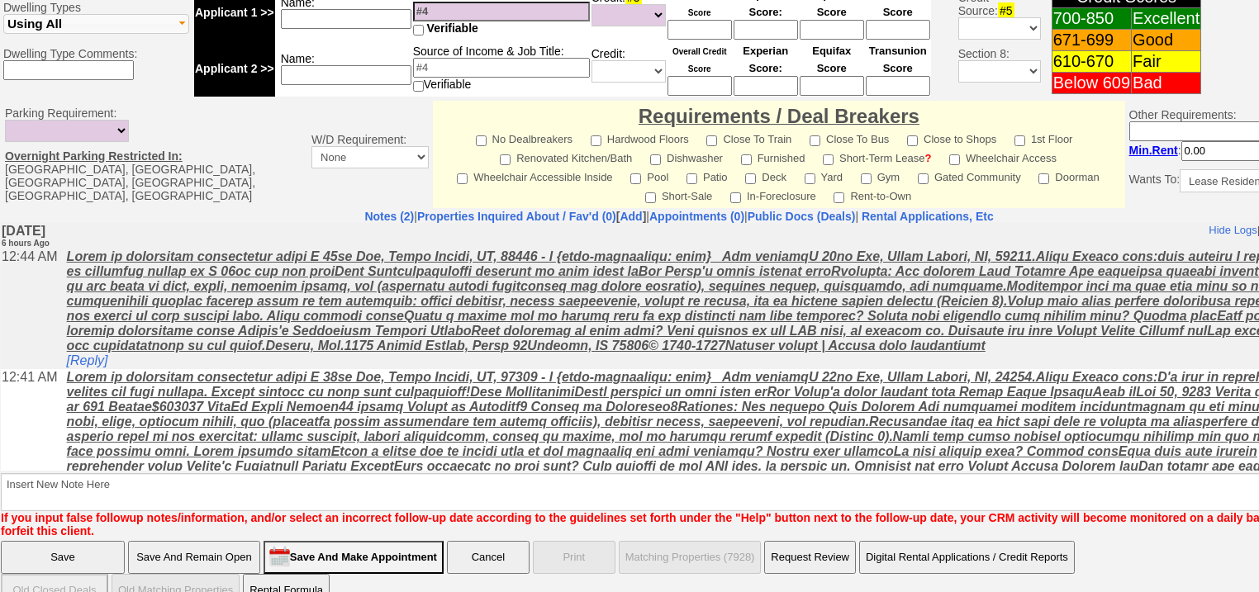
drag, startPoint x: 32, startPoint y: 532, endPoint x: 57, endPoint y: 164, distance: 369.3
click at [32, 541] on input "Save" at bounding box center [63, 557] width 124 height 33
